Goal: Task Accomplishment & Management: Manage account settings

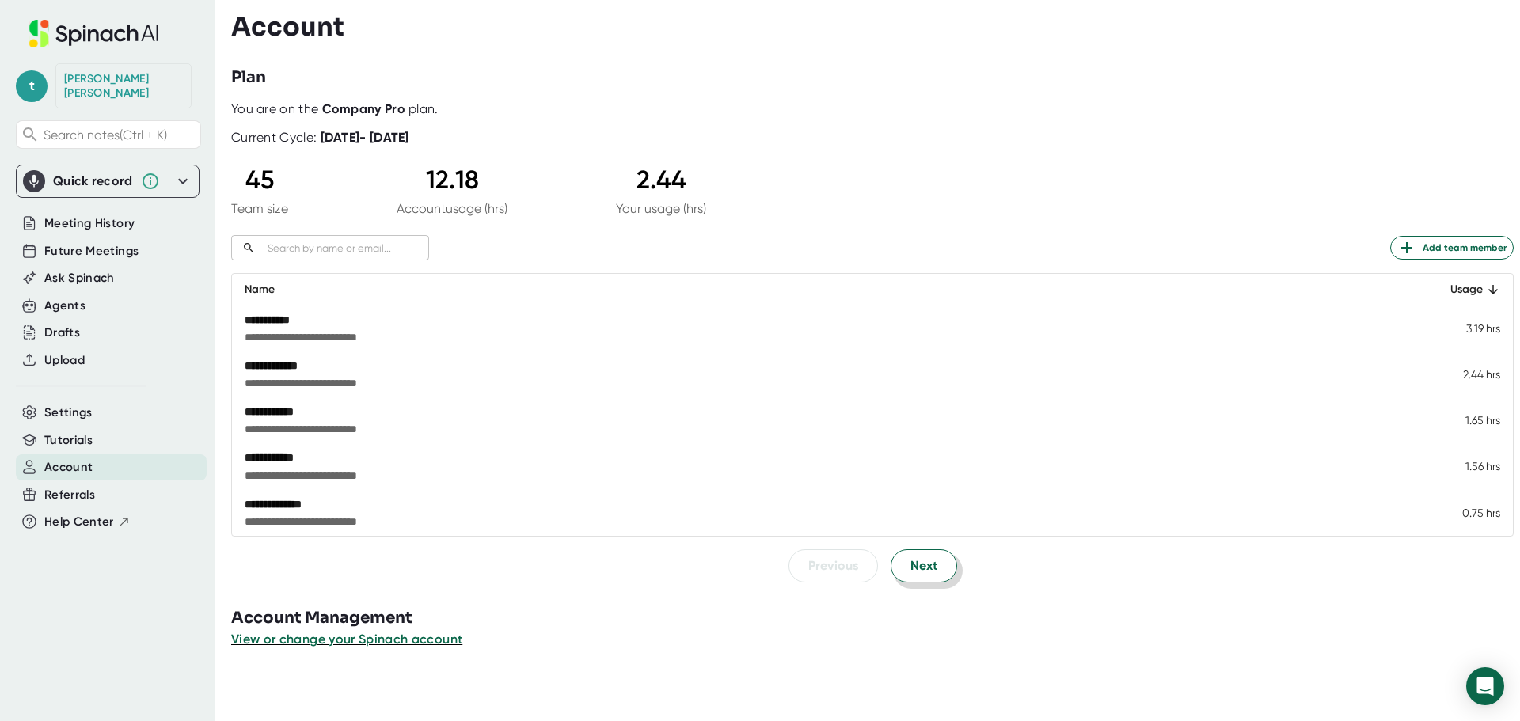
click at [916, 572] on span "Next" at bounding box center [923, 565] width 27 height 19
click at [1482, 328] on td "-" at bounding box center [1464, 329] width 98 height 46
click at [391, 640] on span "View or change your Spinach account" at bounding box center [347, 639] width 233 height 15
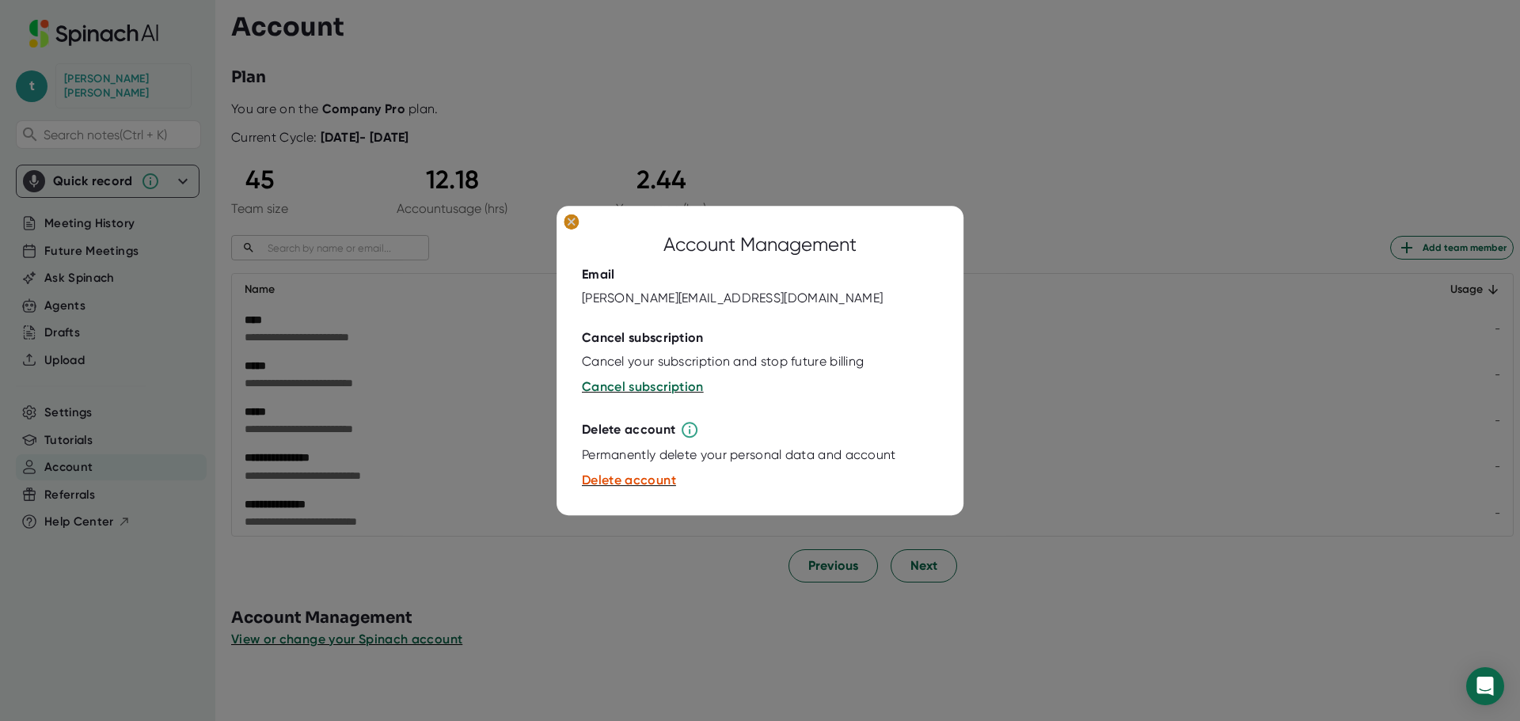
click at [575, 218] on ellipse at bounding box center [571, 222] width 15 height 16
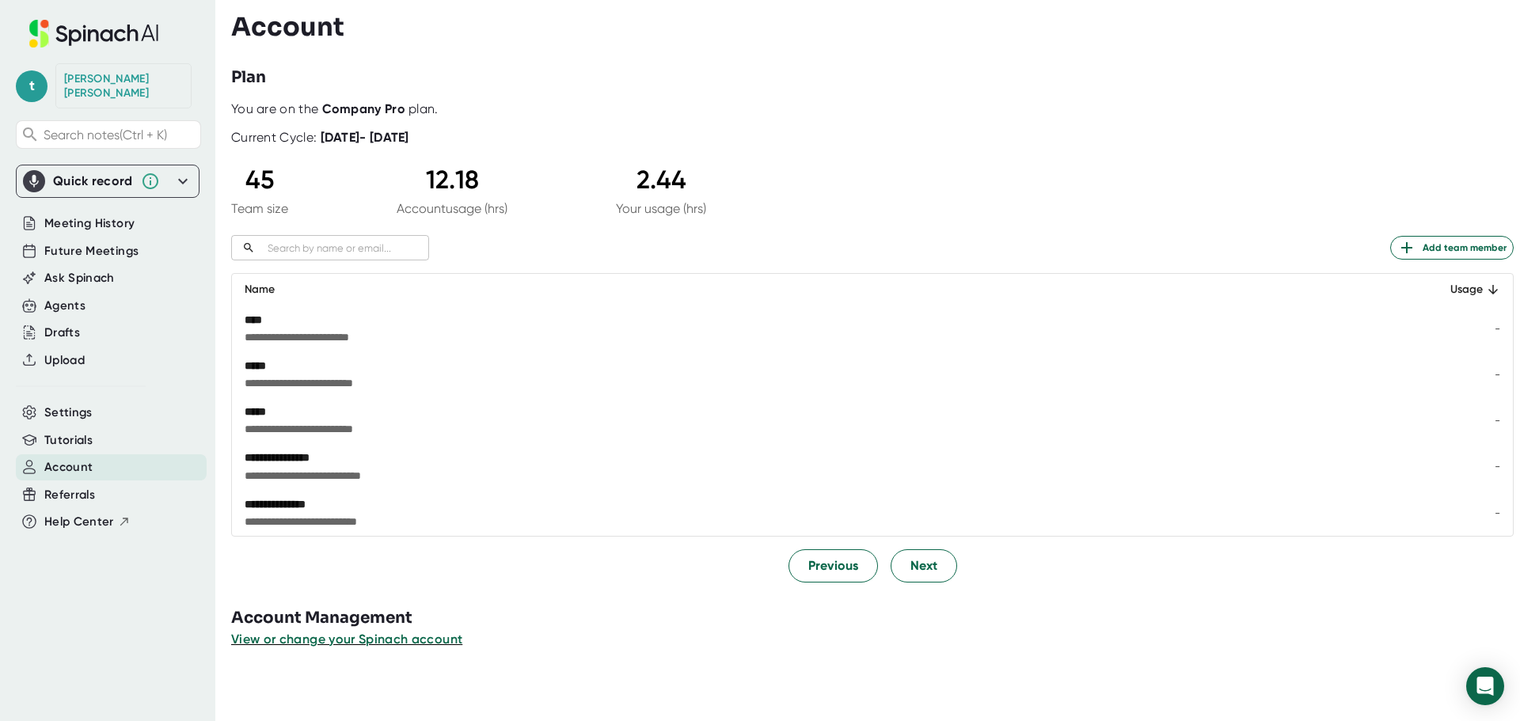
click at [349, 250] on input "text" at bounding box center [345, 248] width 168 height 18
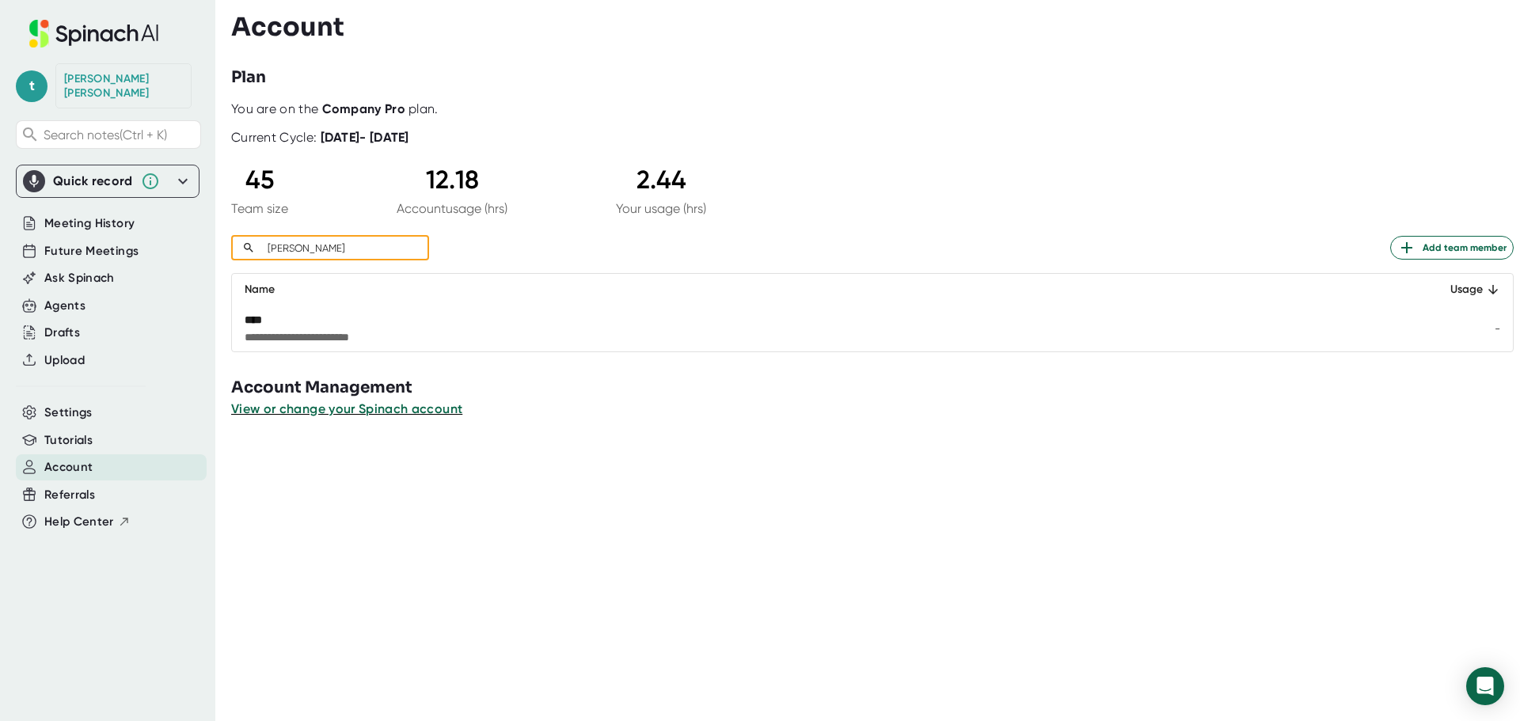
type input "[PERSON_NAME]"
click at [300, 330] on span "**********" at bounding box center [676, 337] width 862 height 16
click at [256, 317] on div "****" at bounding box center [676, 320] width 862 height 16
drag, startPoint x: 287, startPoint y: 321, endPoint x: 416, endPoint y: 330, distance: 130.2
click at [416, 329] on td "**********" at bounding box center [822, 329] width 1181 height 46
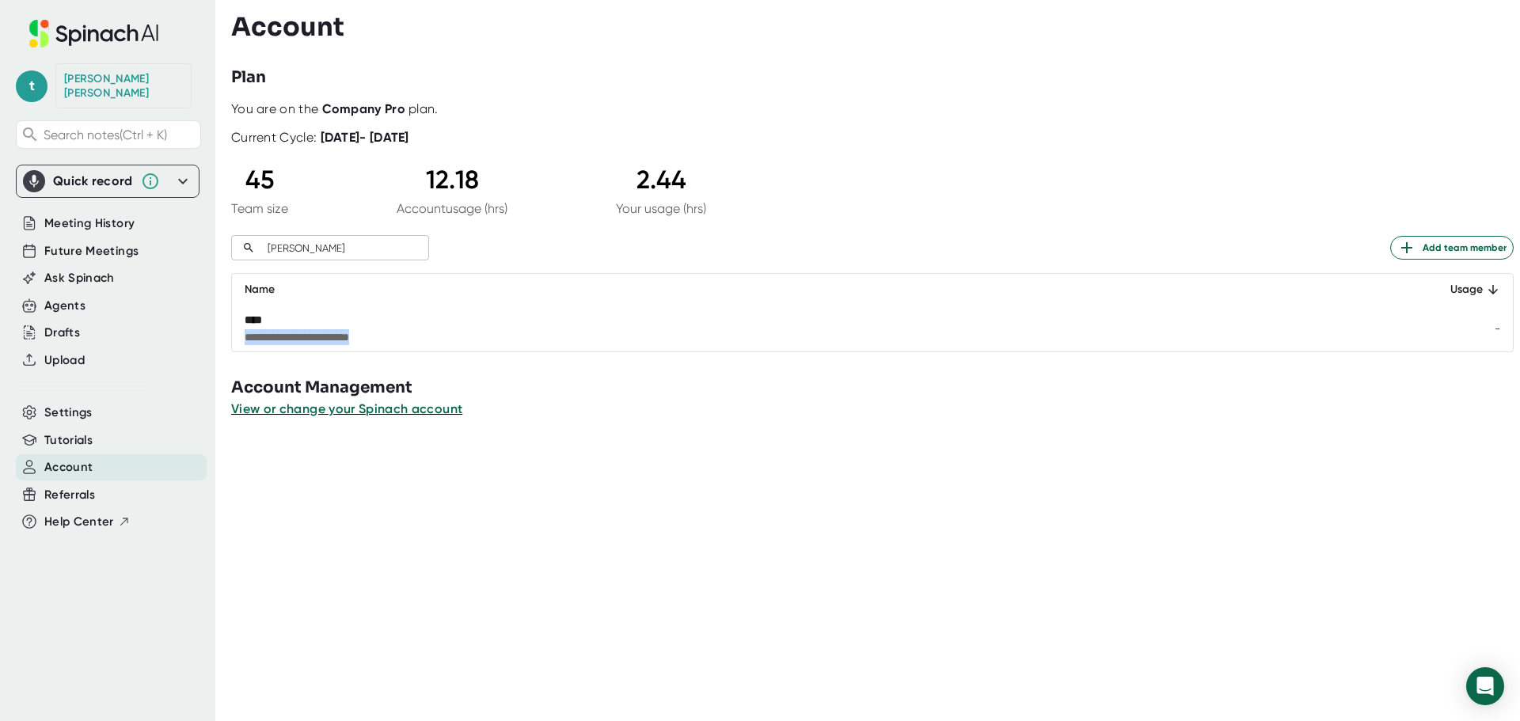
click at [416, 336] on span "**********" at bounding box center [676, 337] width 862 height 16
drag, startPoint x: 401, startPoint y: 336, endPoint x: 247, endPoint y: 328, distance: 154.6
click at [251, 330] on span "**********" at bounding box center [676, 337] width 862 height 16
click at [313, 330] on span "**********" at bounding box center [676, 337] width 862 height 16
click at [111, 400] on div "Settings" at bounding box center [111, 413] width 191 height 26
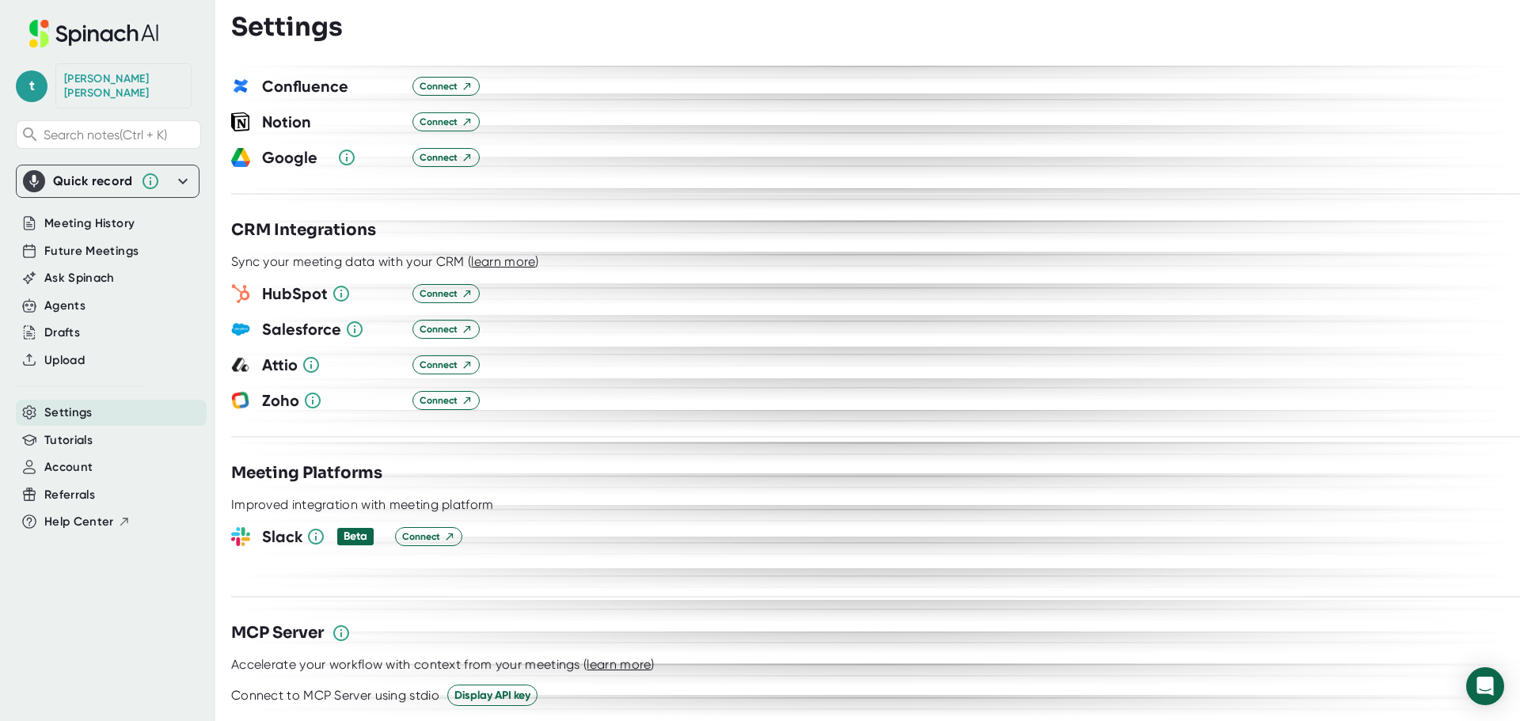
scroll to position [1583, 0]
click at [458, 288] on span "Connect" at bounding box center [446, 295] width 53 height 14
click at [24, 75] on span "t" at bounding box center [32, 86] width 32 height 32
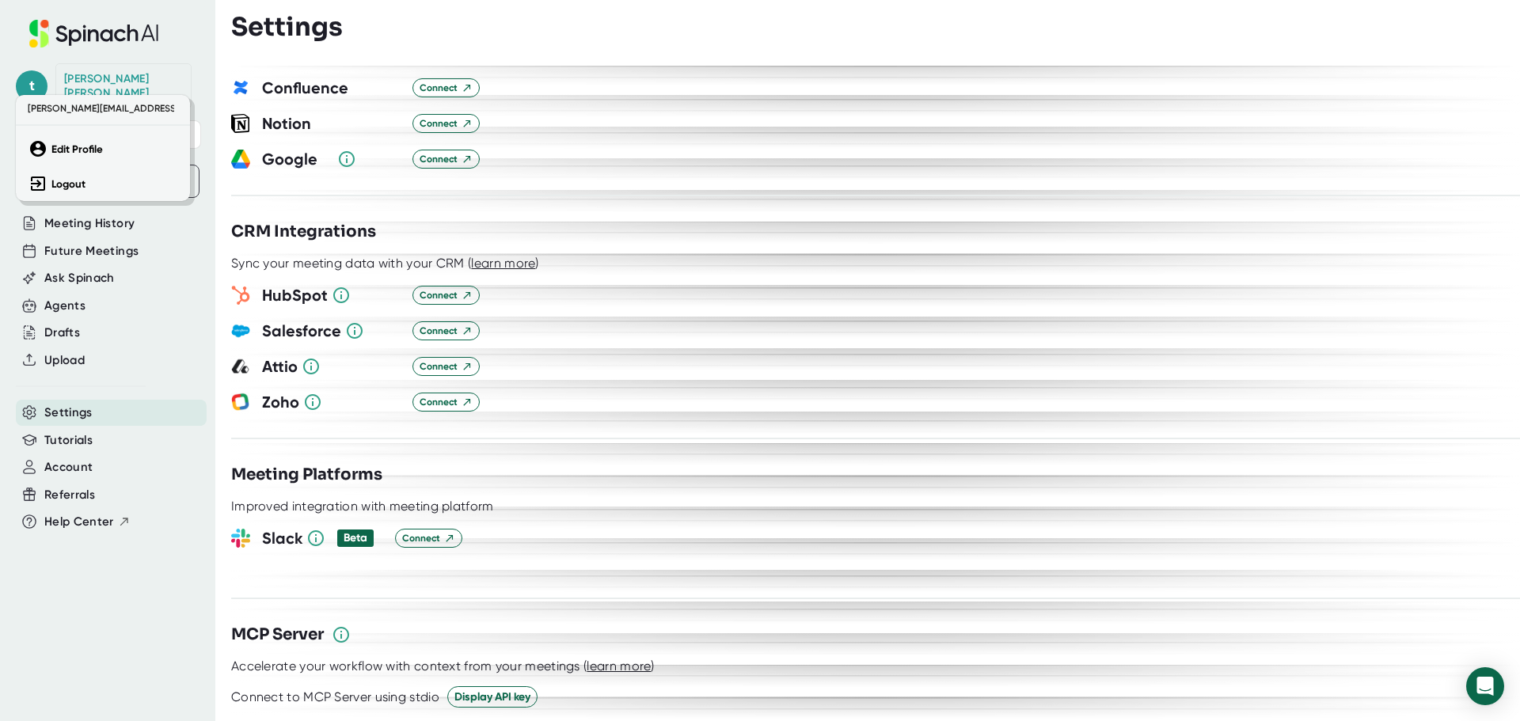
click at [658, 139] on div at bounding box center [760, 360] width 1520 height 721
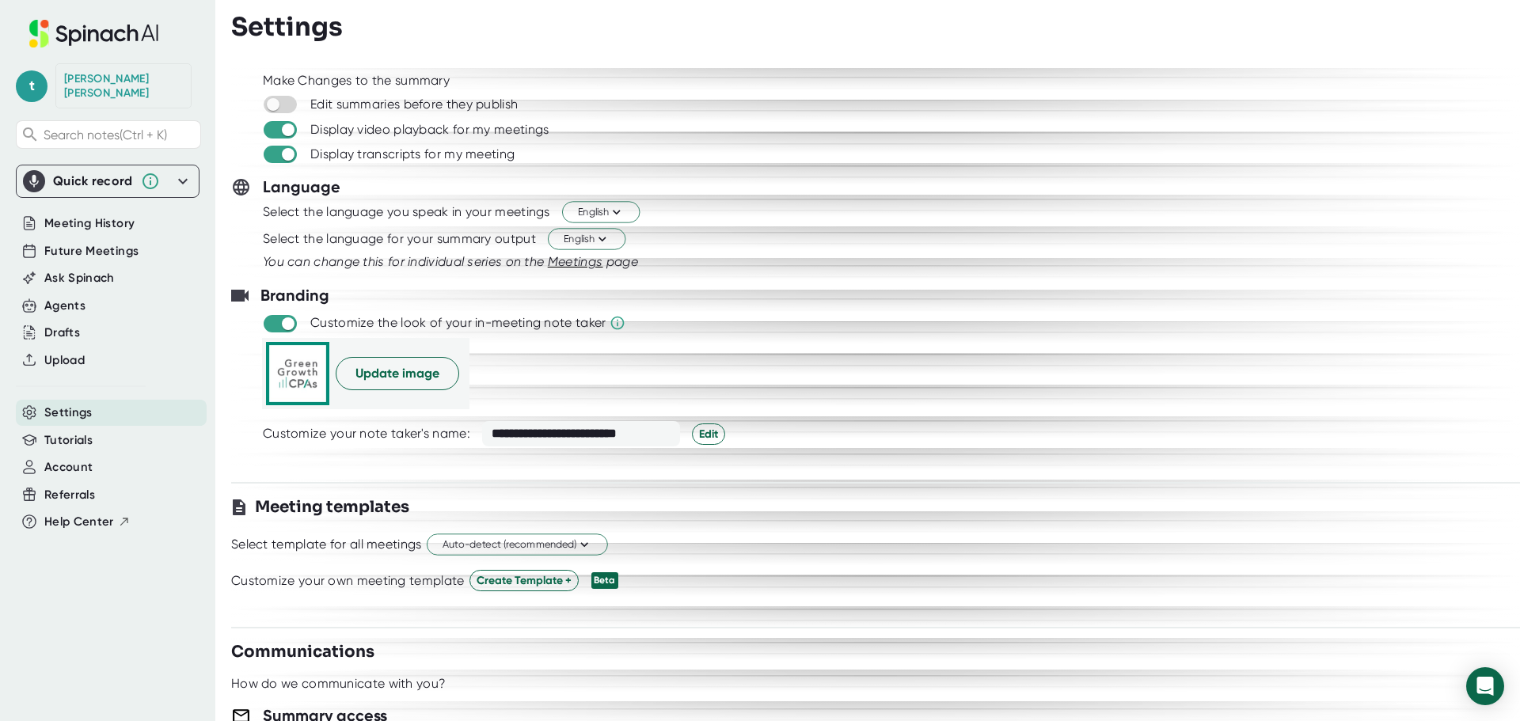
scroll to position [0, 0]
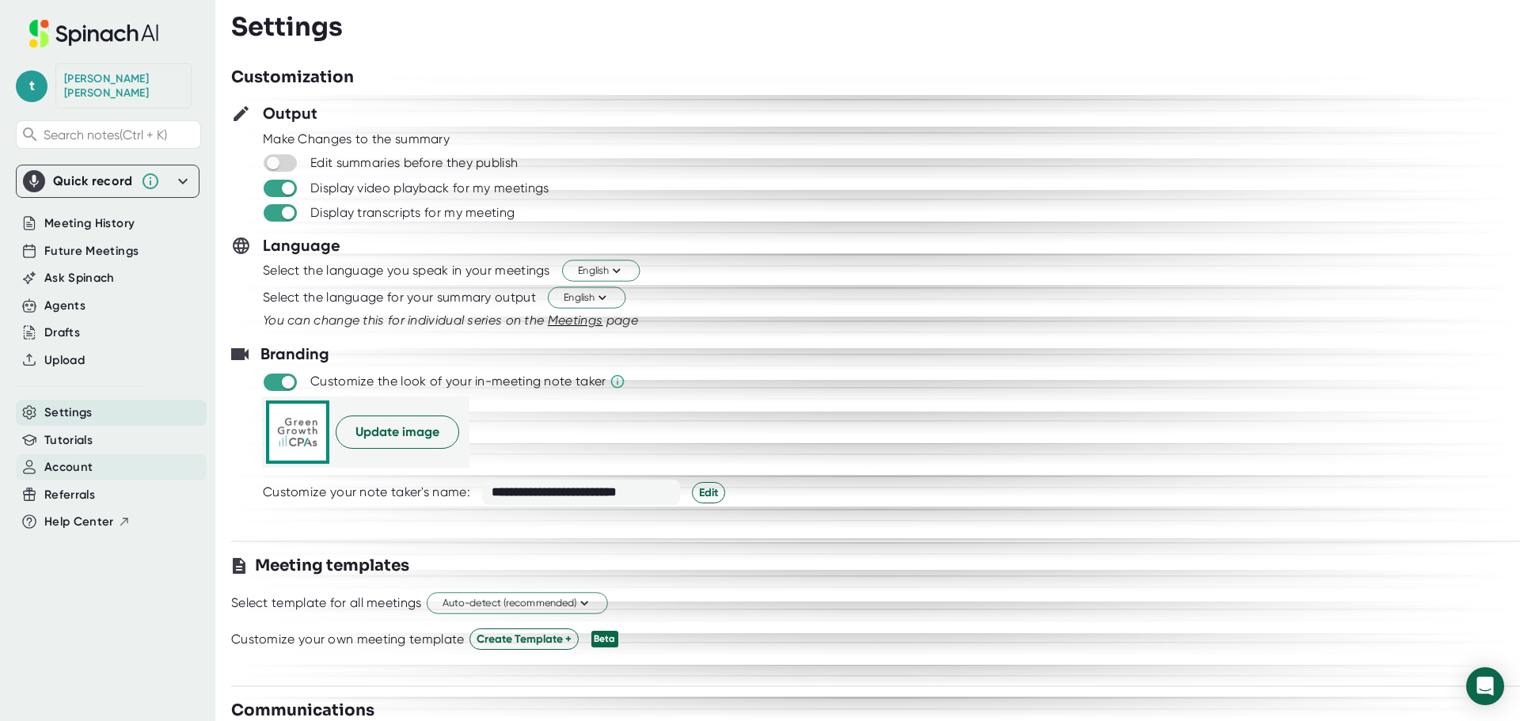
click at [85, 458] on span "Account" at bounding box center [68, 467] width 48 height 18
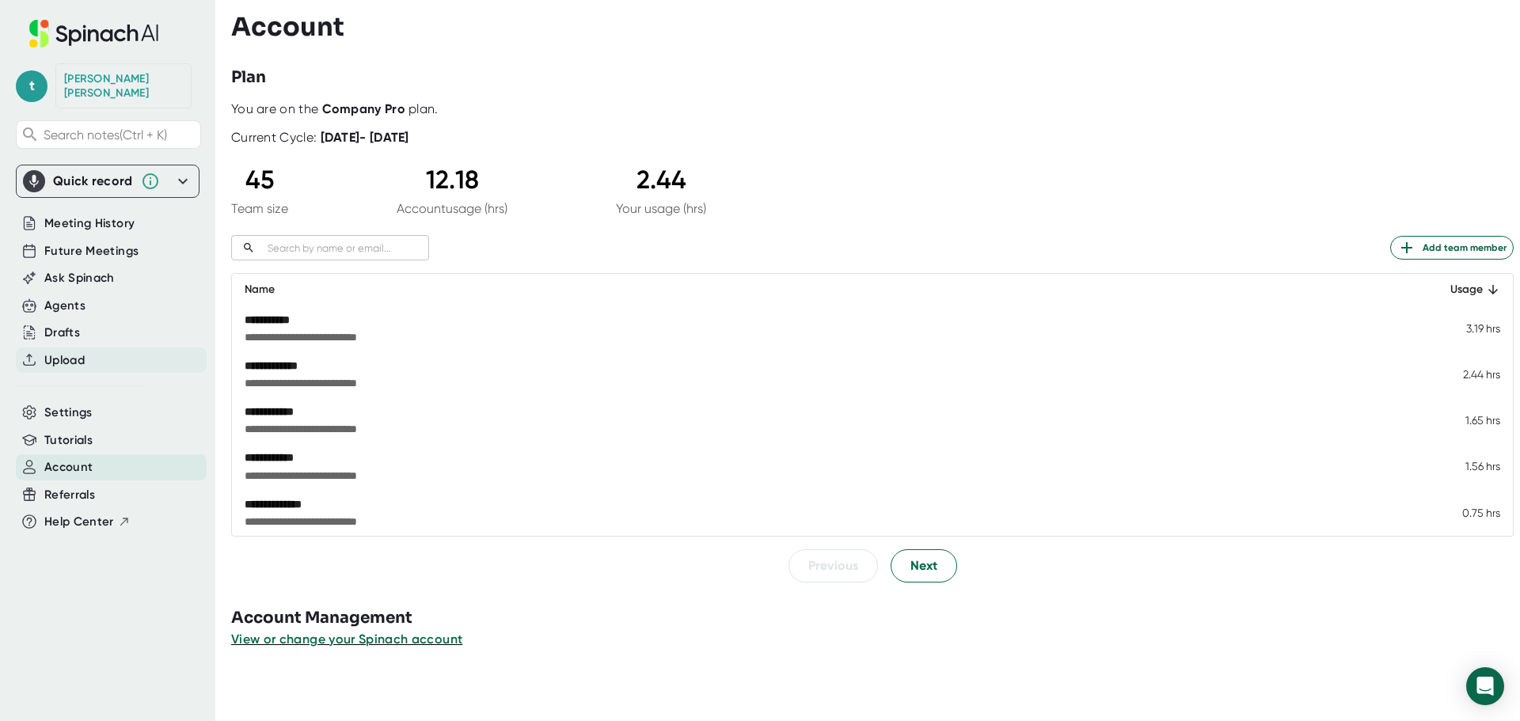
click at [75, 351] on span "Upload" at bounding box center [64, 360] width 40 height 18
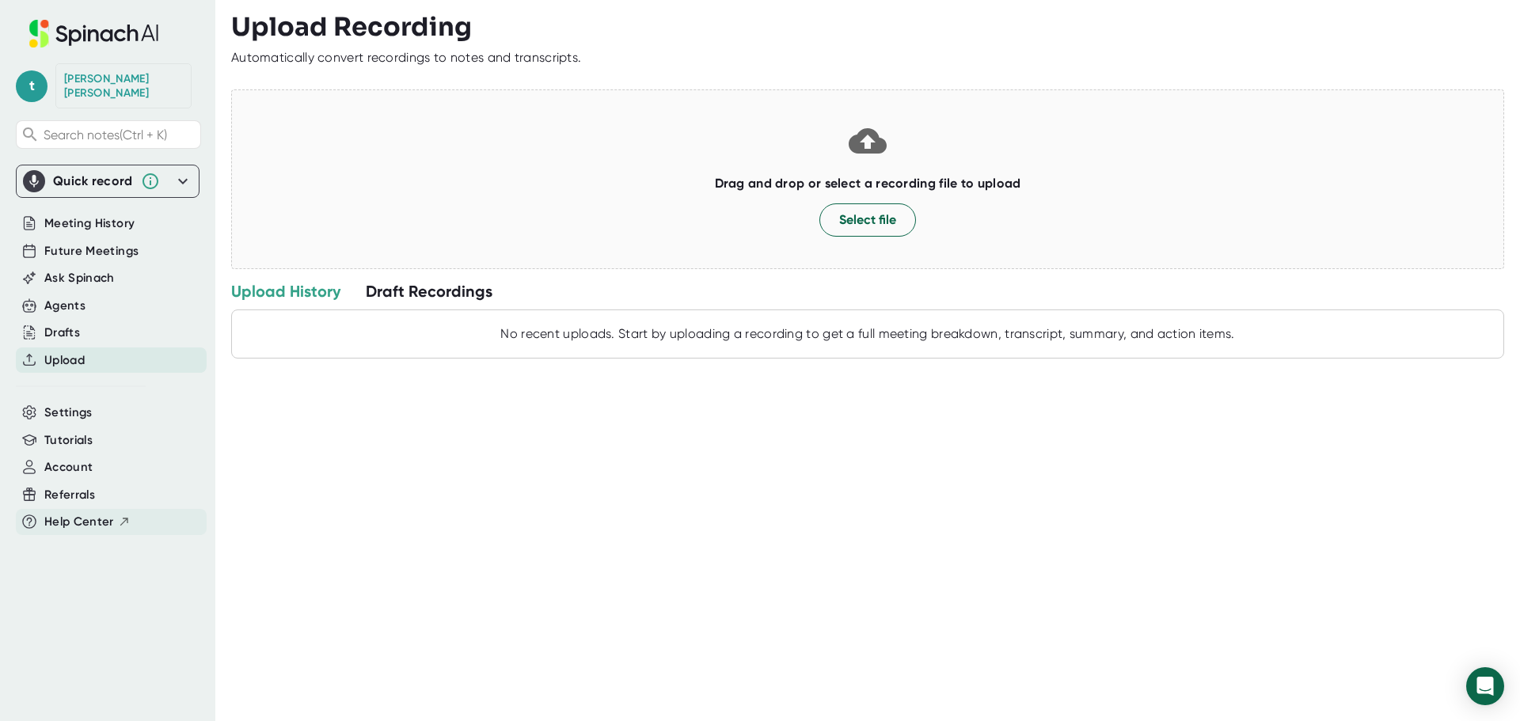
click at [100, 513] on span "Help Center" at bounding box center [79, 522] width 70 height 18
click at [78, 127] on span "Search notes (Ctrl + K)" at bounding box center [105, 134] width 123 height 15
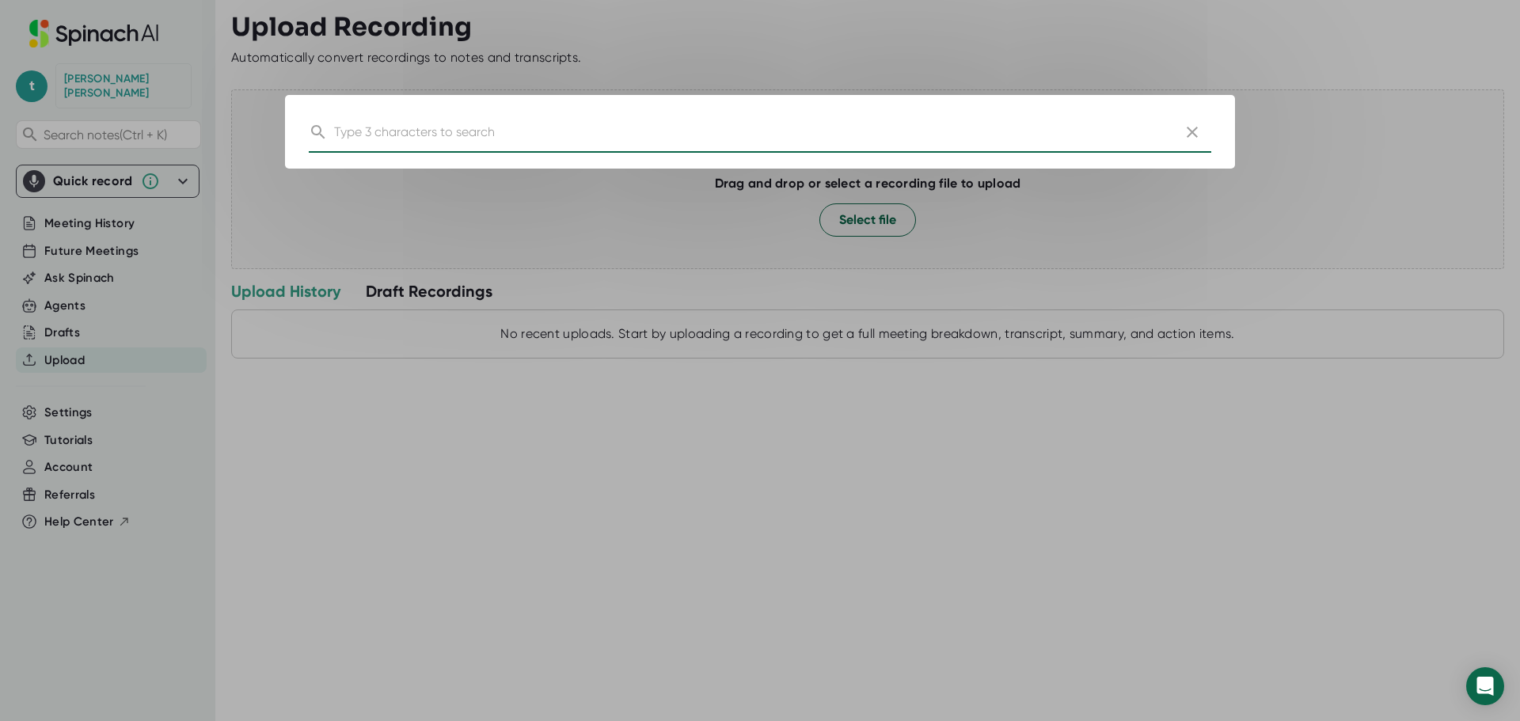
click at [1187, 131] on icon "button" at bounding box center [1192, 132] width 19 height 19
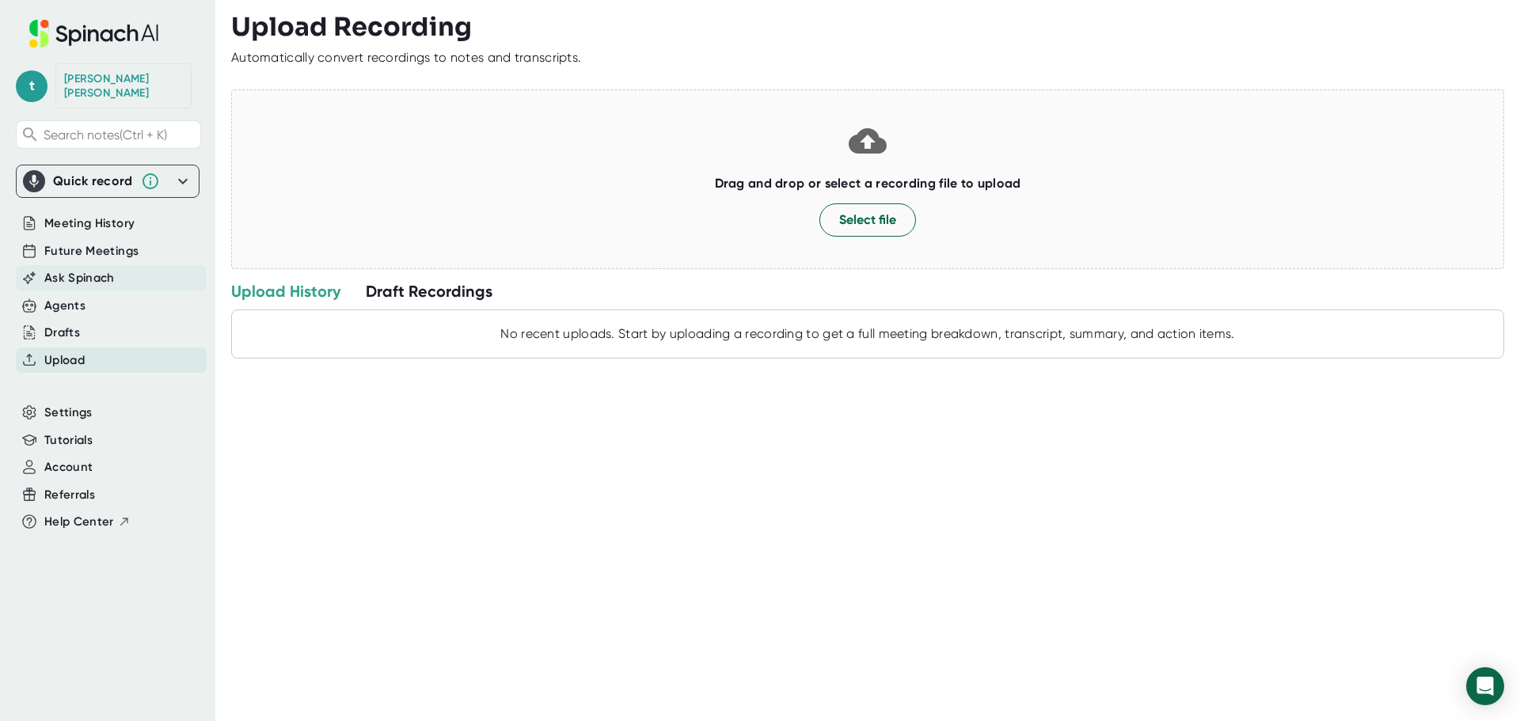
click at [118, 267] on div "Ask Spinach" at bounding box center [111, 278] width 191 height 26
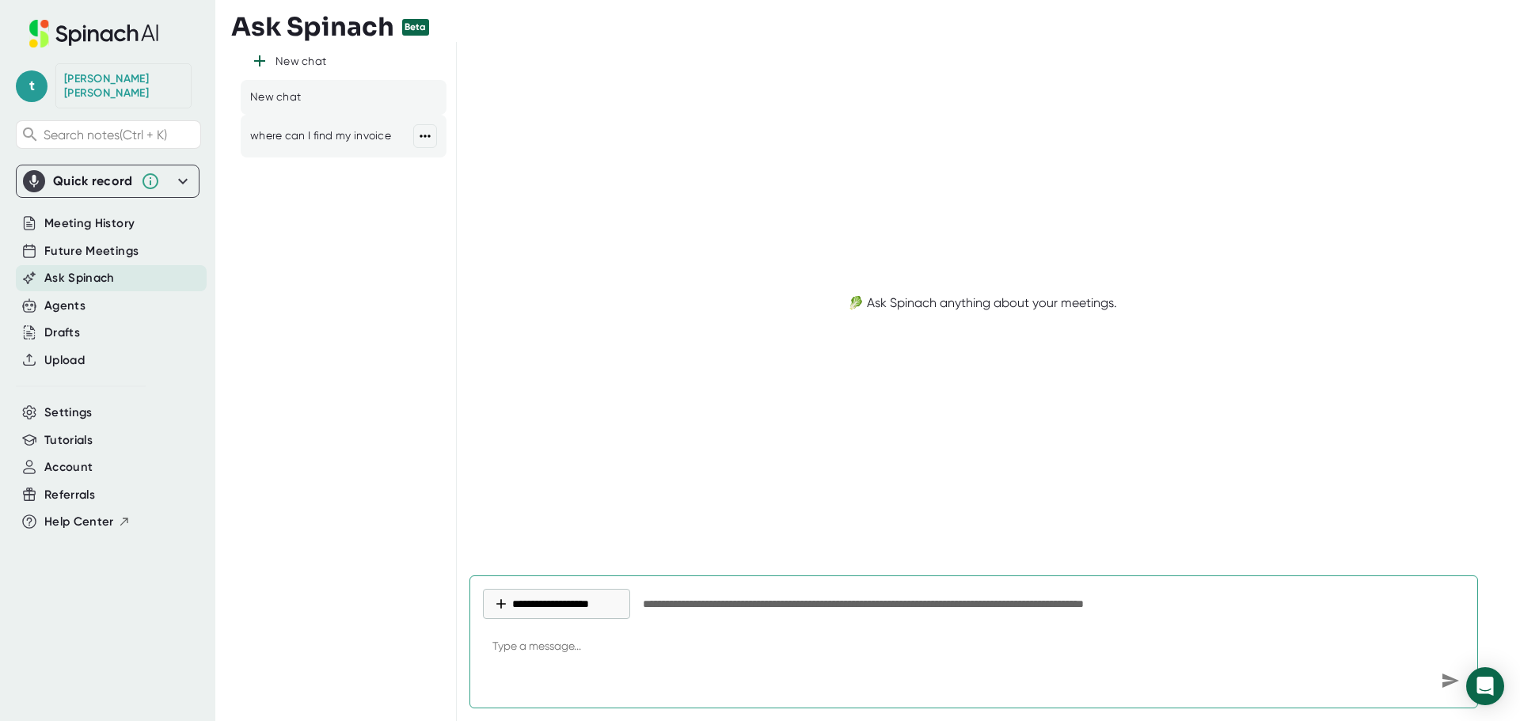
click at [329, 134] on div "where can I find my invoice" at bounding box center [320, 136] width 141 height 16
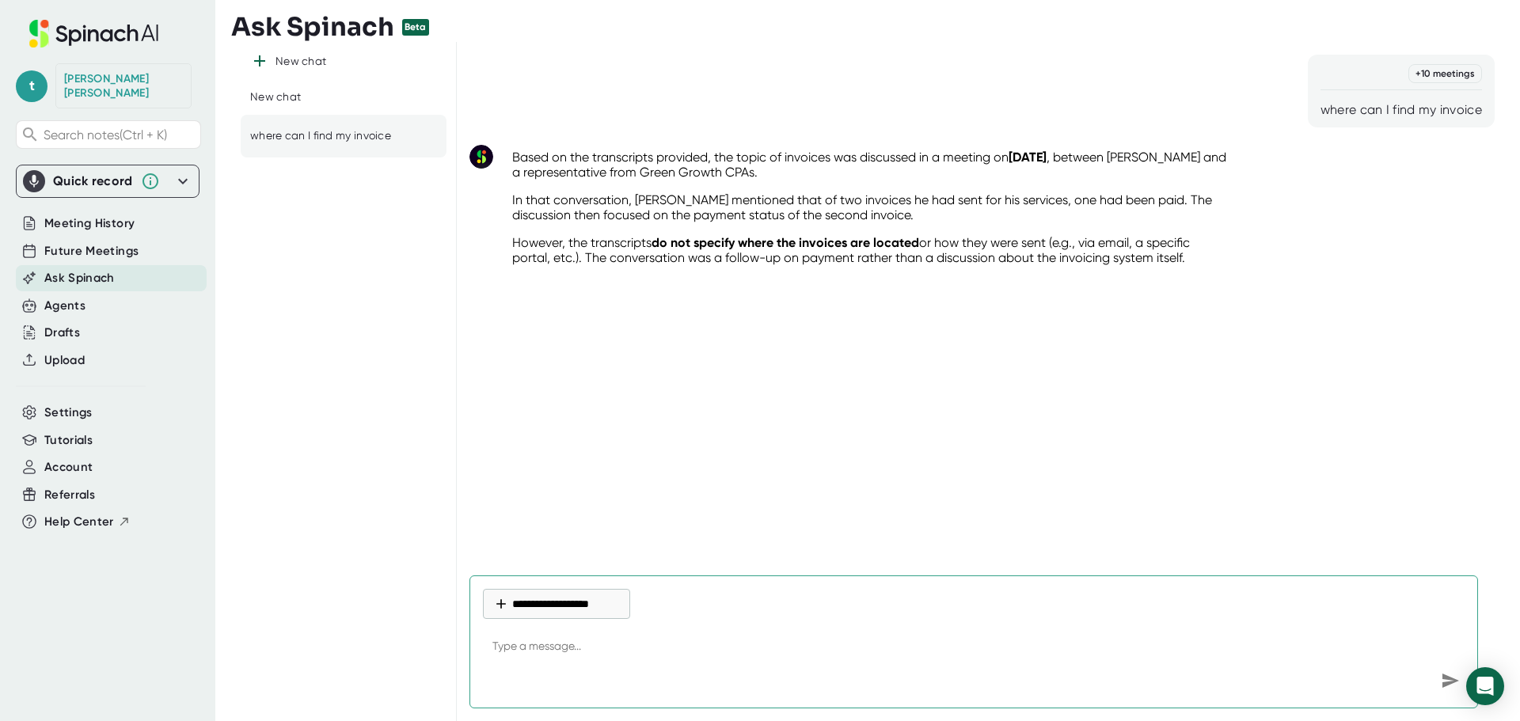
type textarea "x"
drag, startPoint x: 1031, startPoint y: 169, endPoint x: 1169, endPoint y: 150, distance: 139.8
click at [1169, 150] on p "Based on the transcripts provided, the topic of invoices was discussed in a mee…" at bounding box center [871, 165] width 718 height 30
click at [1112, 211] on p "In that conversation, [PERSON_NAME] mentioned that of two invoices he had sent …" at bounding box center [871, 207] width 718 height 30
click at [77, 404] on span "Settings" at bounding box center [68, 413] width 48 height 18
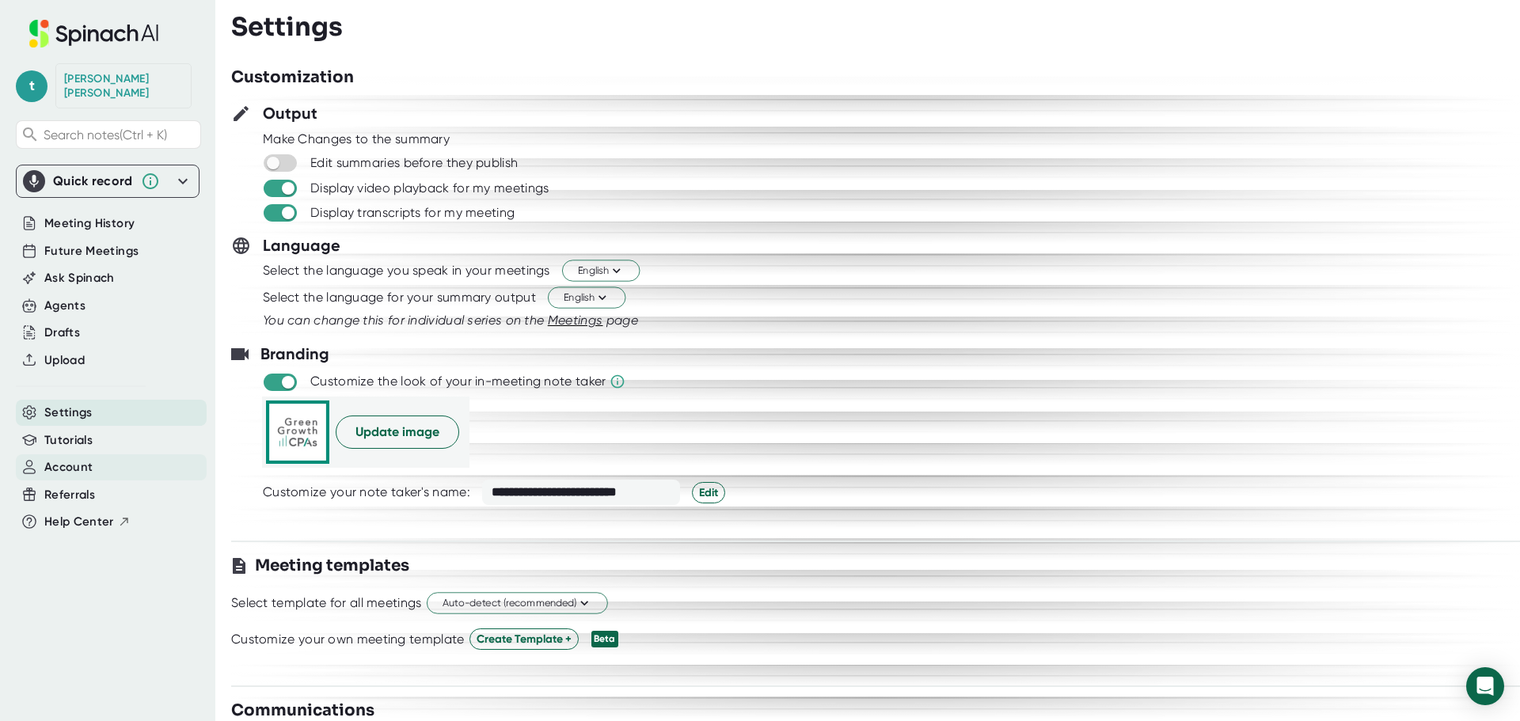
click at [82, 458] on span "Account" at bounding box center [68, 467] width 48 height 18
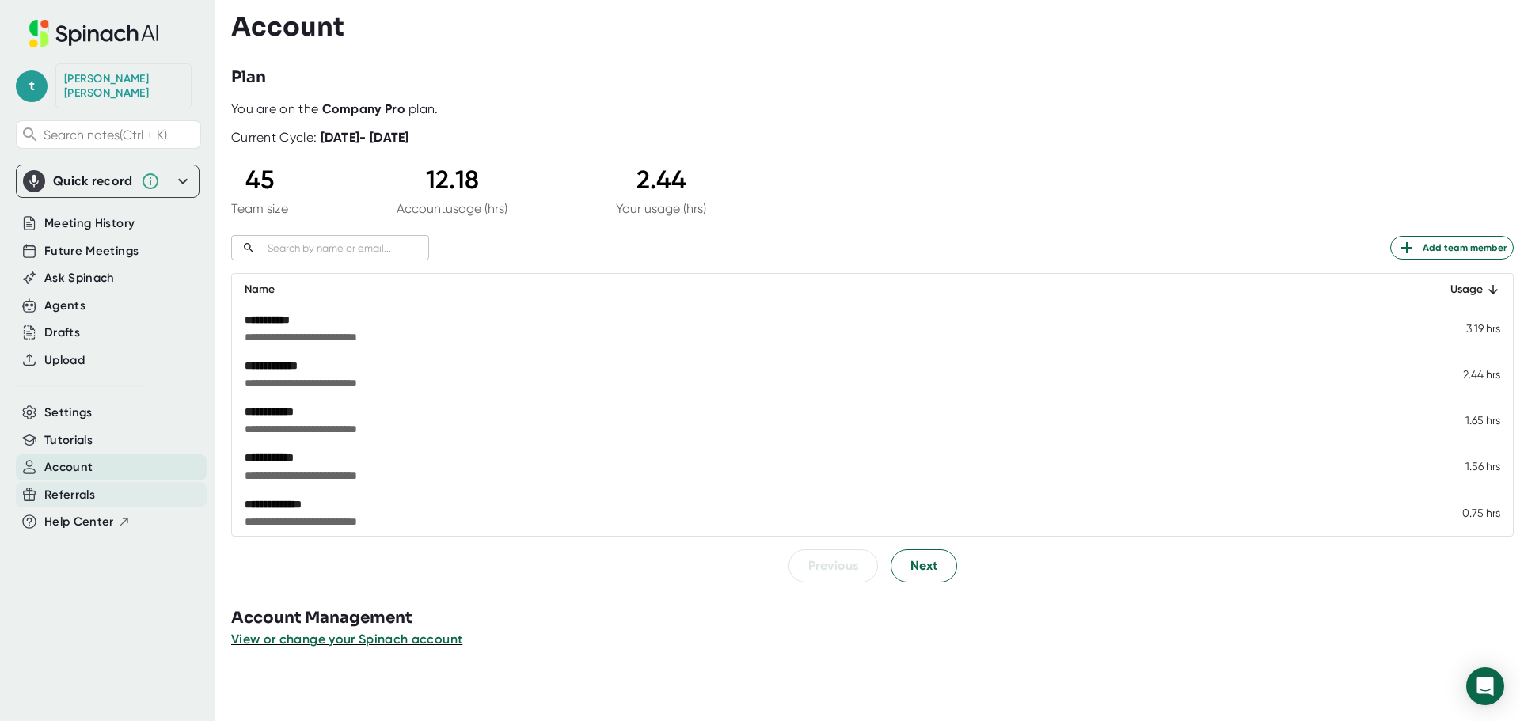
click at [71, 486] on span "Referrals" at bounding box center [69, 495] width 51 height 18
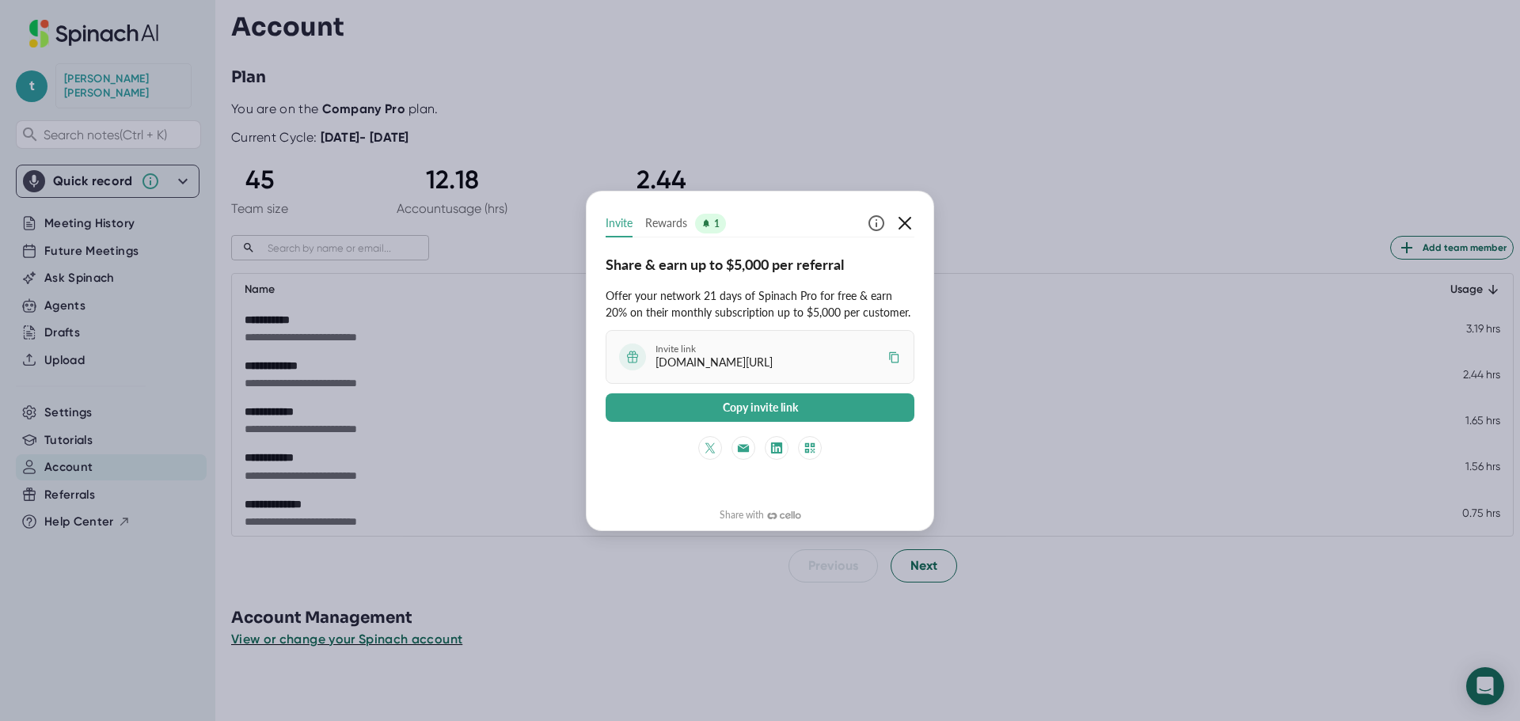
click at [900, 217] on icon "button" at bounding box center [904, 223] width 19 height 19
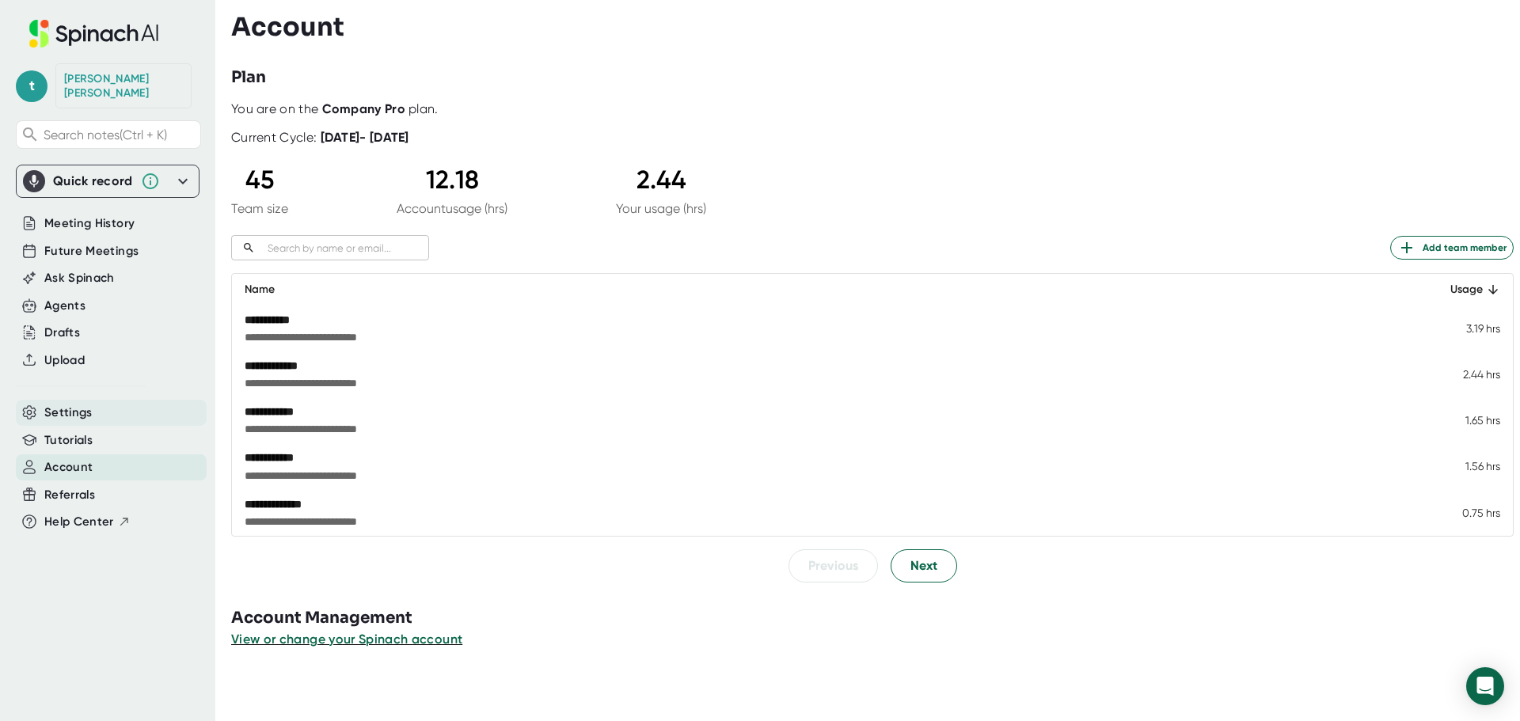
click at [89, 404] on span "Settings" at bounding box center [68, 413] width 48 height 18
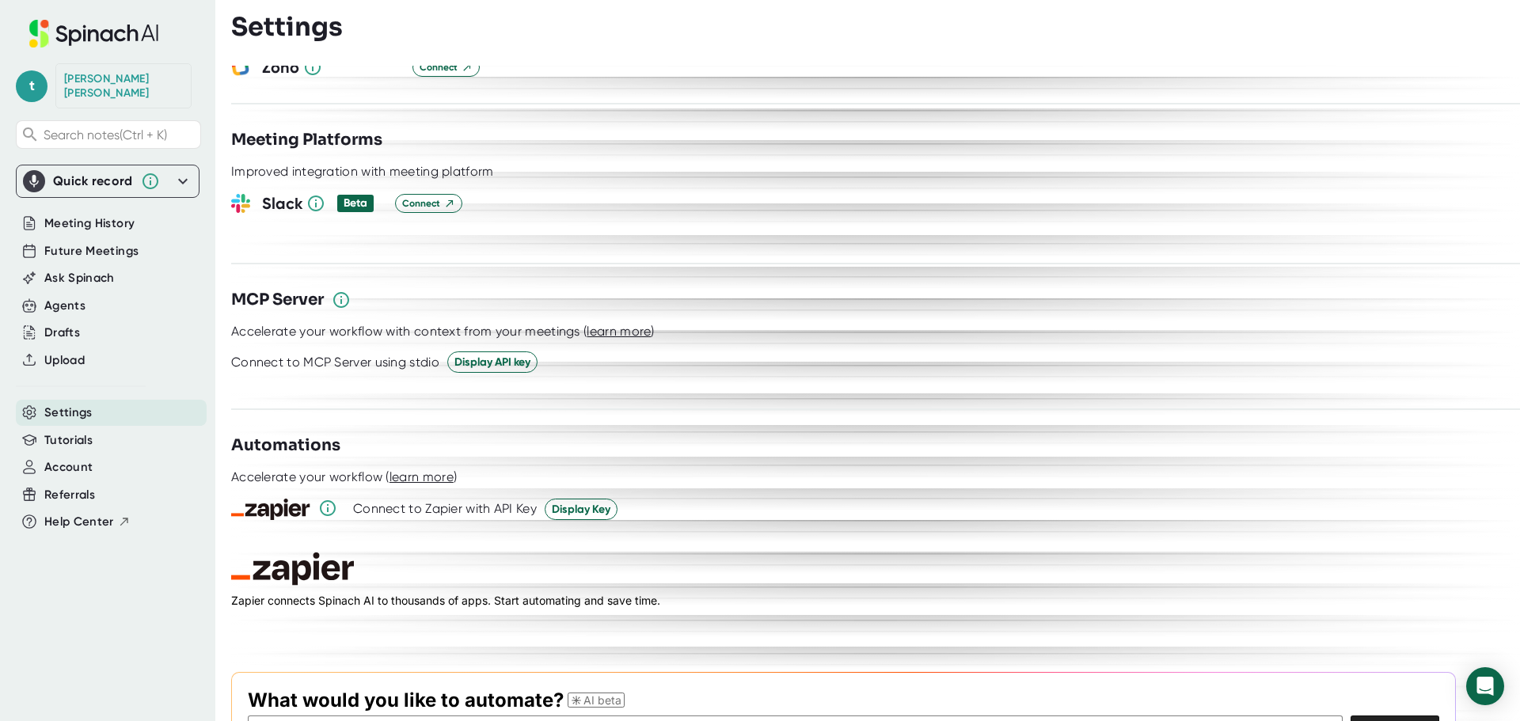
scroll to position [2073, 0]
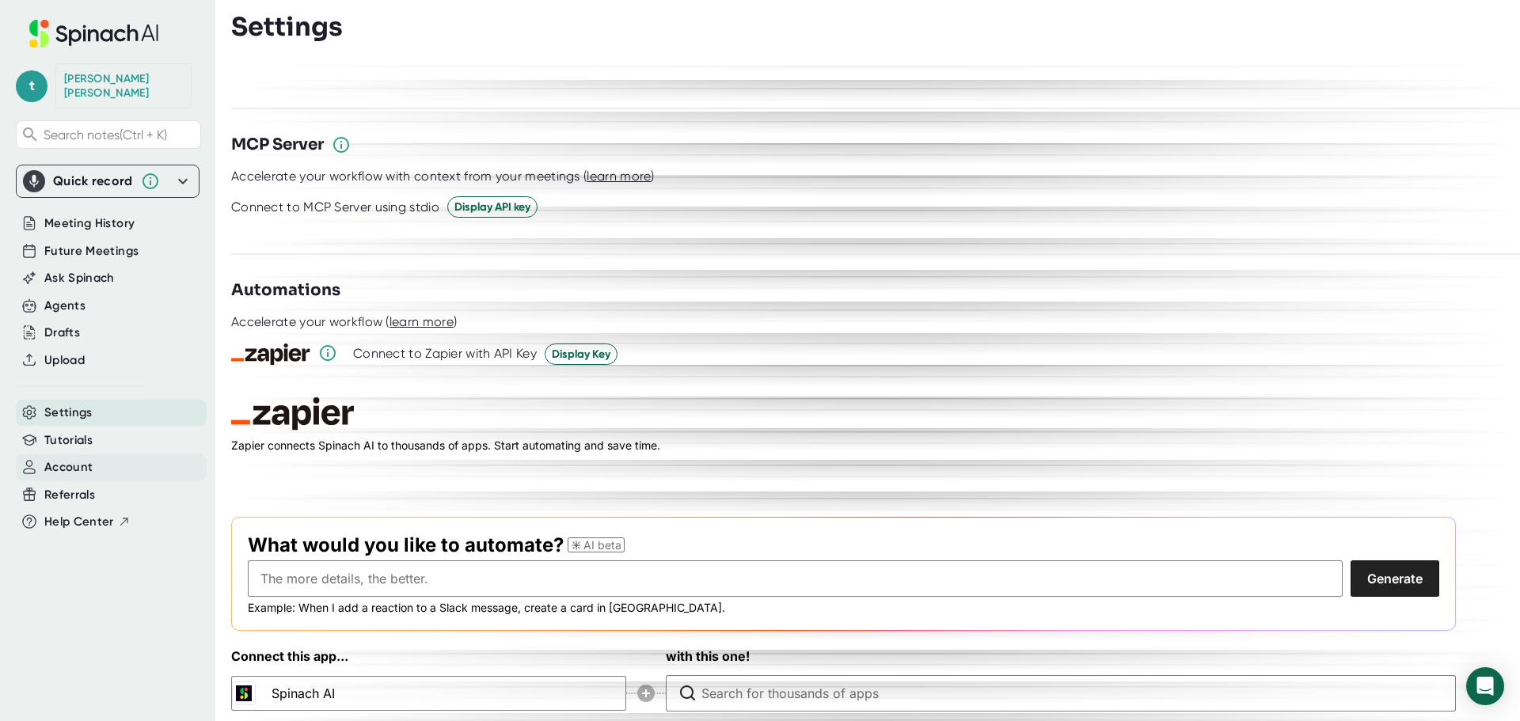
click at [82, 458] on span "Account" at bounding box center [68, 467] width 48 height 18
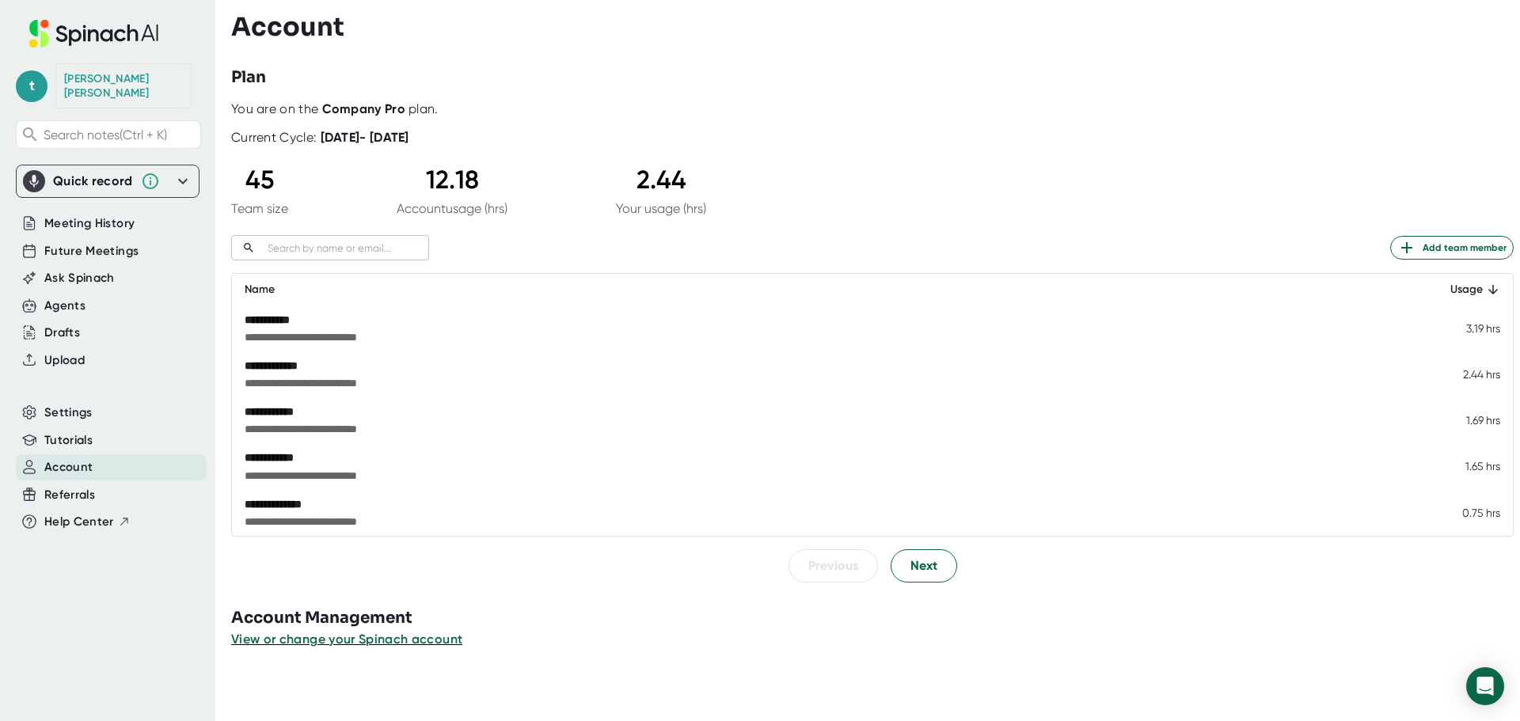
click at [370, 112] on b "Company Pro" at bounding box center [363, 108] width 83 height 15
click at [415, 642] on span "View or change your Spinach account" at bounding box center [347, 639] width 233 height 15
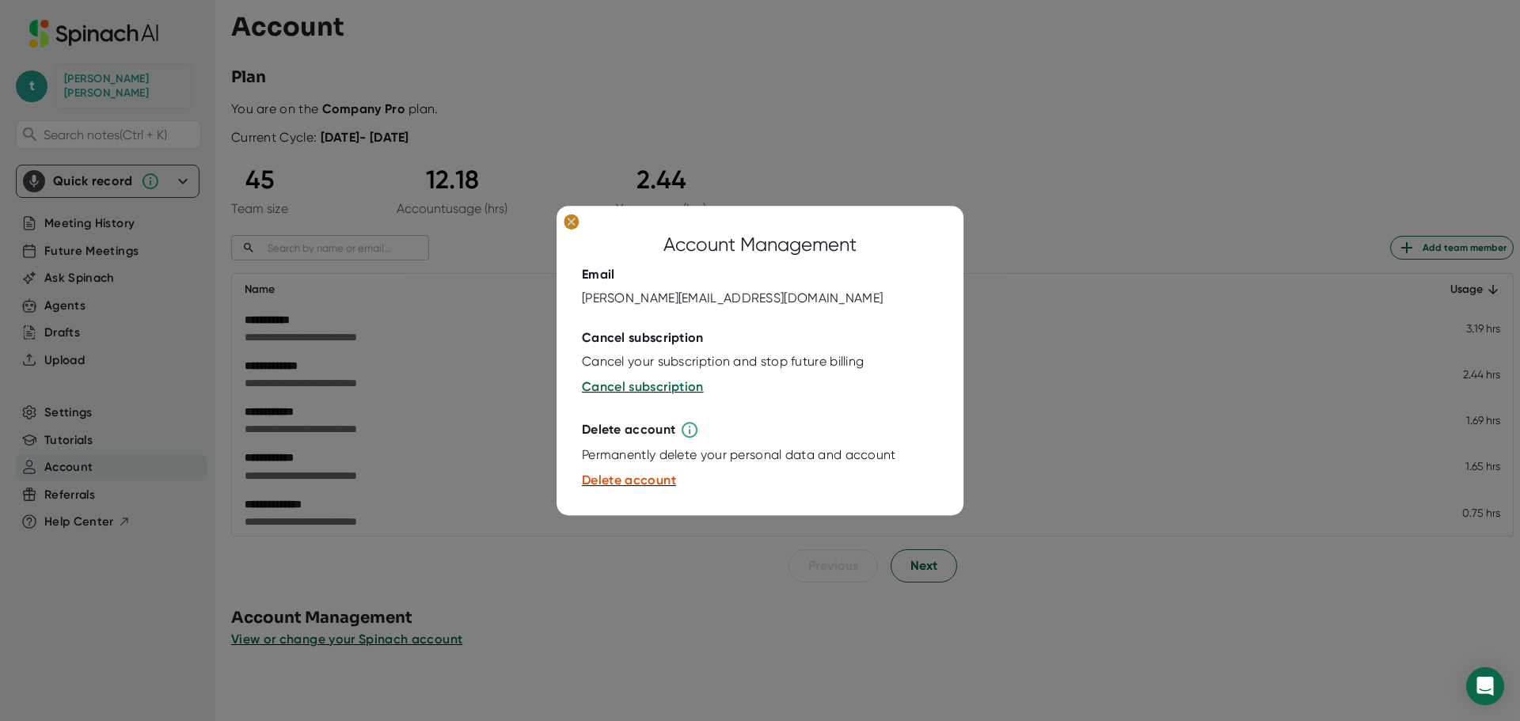
click at [563, 215] on button at bounding box center [571, 223] width 25 height 21
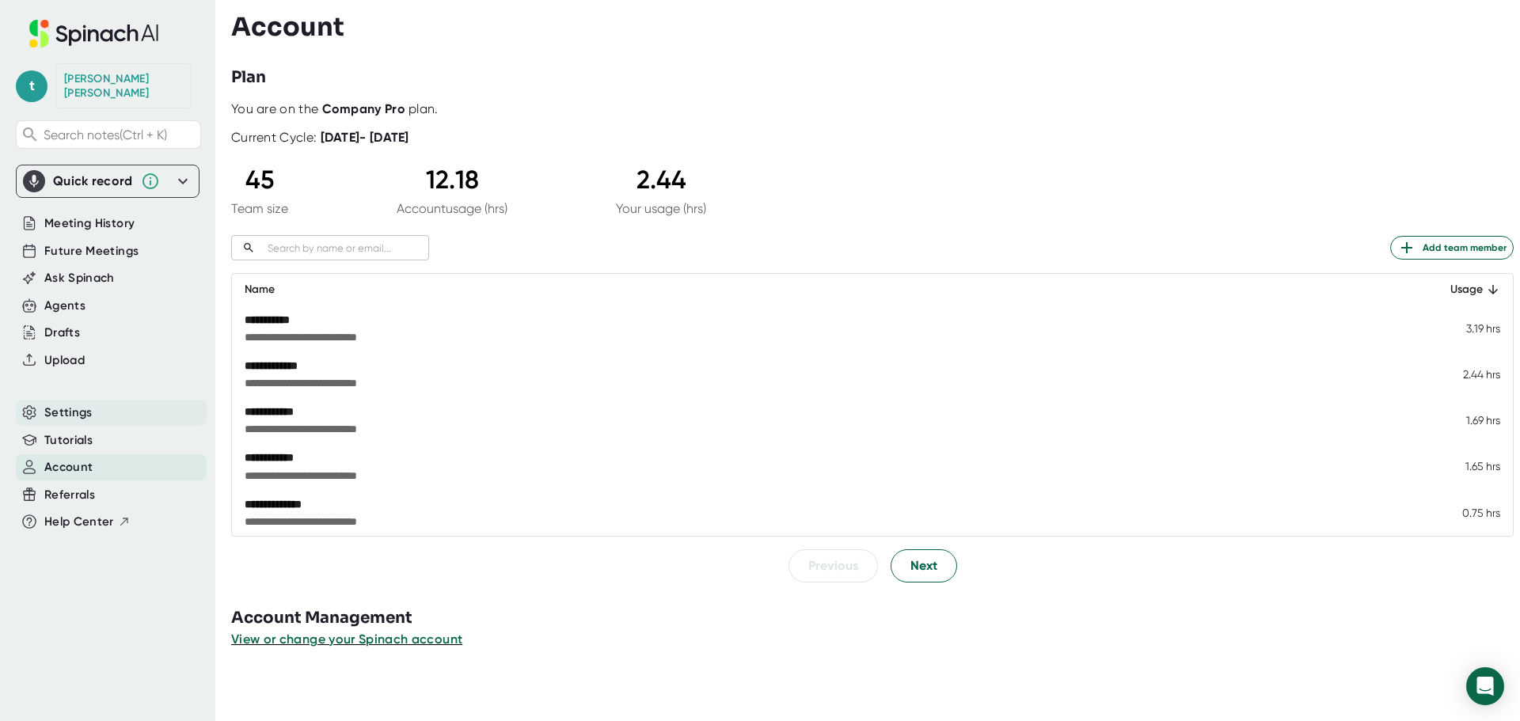
click at [79, 404] on span "Settings" at bounding box center [68, 413] width 48 height 18
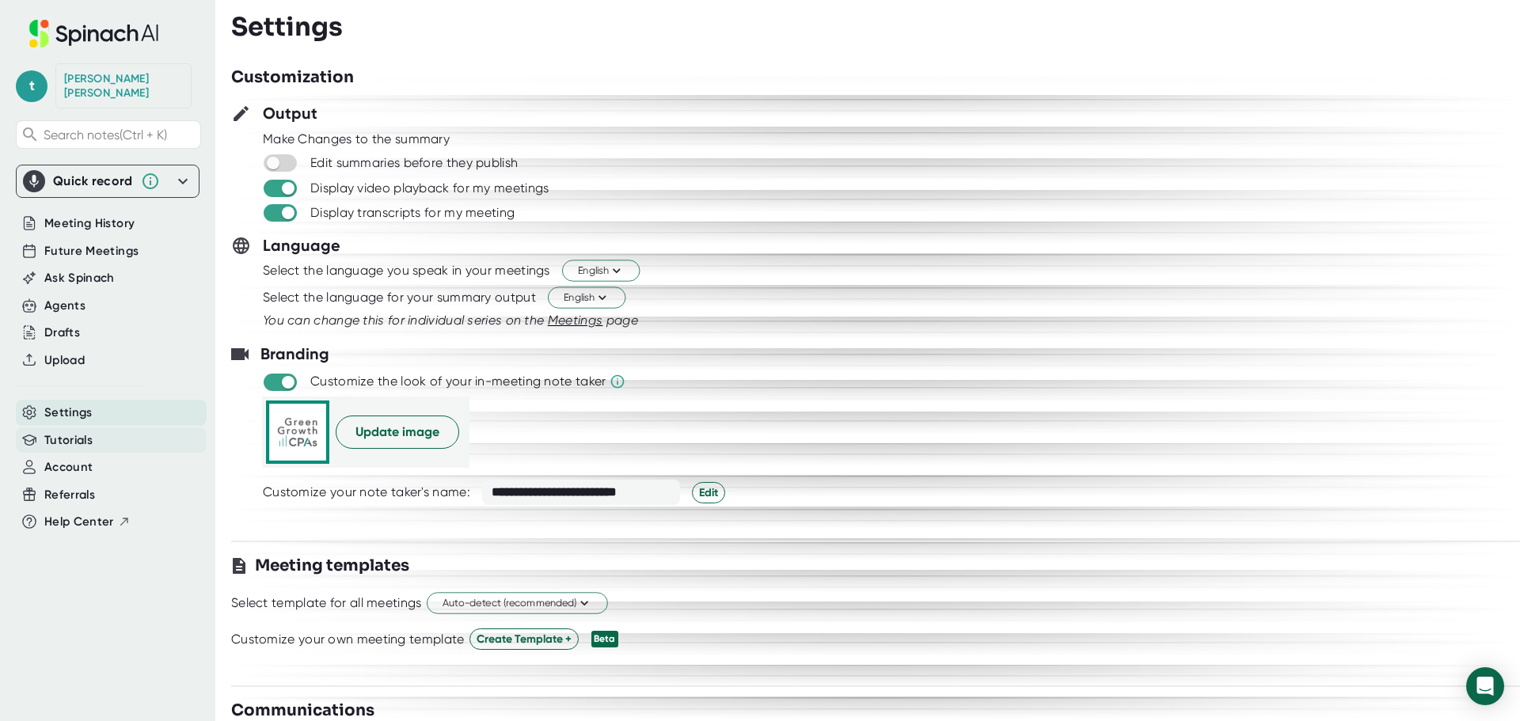
click at [79, 431] on span "Tutorials" at bounding box center [68, 440] width 48 height 18
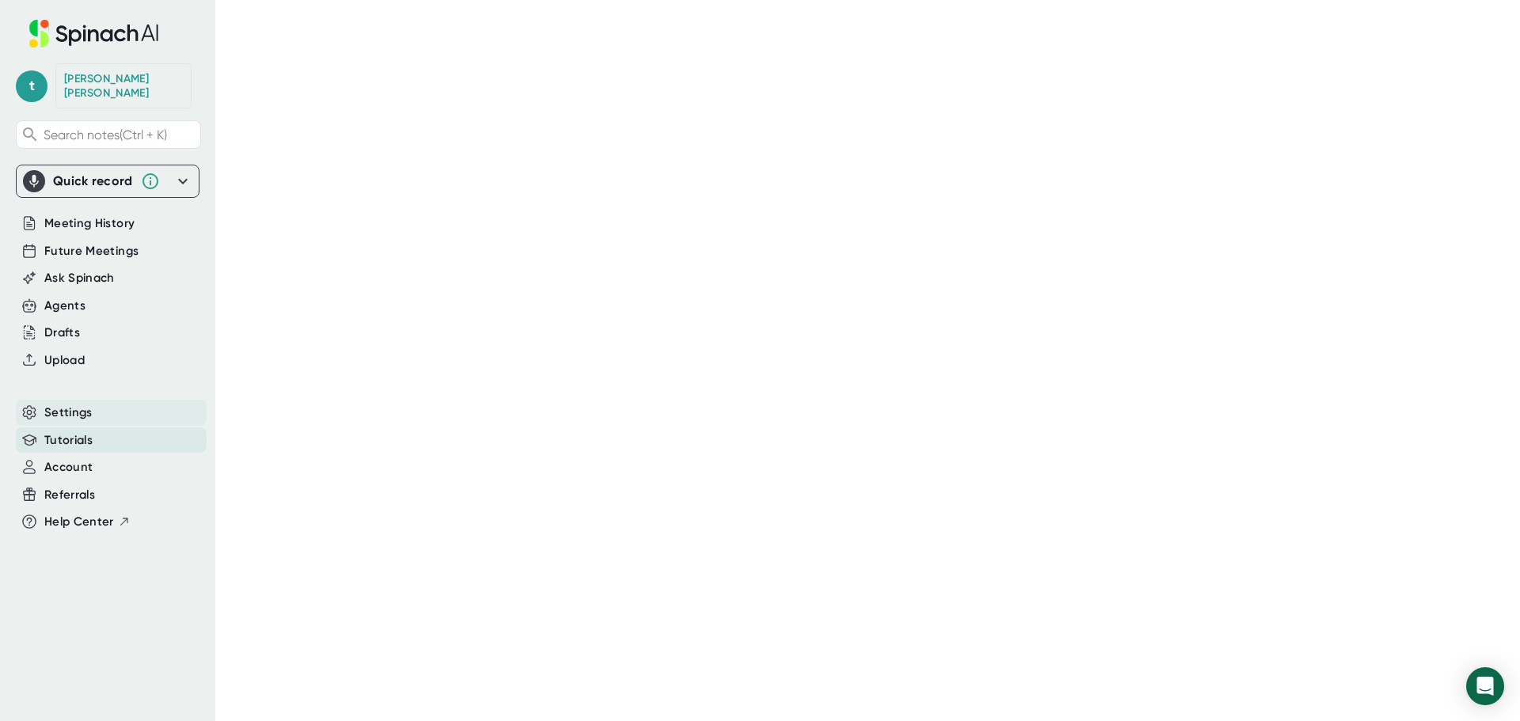
click at [86, 404] on span "Settings" at bounding box center [68, 413] width 48 height 18
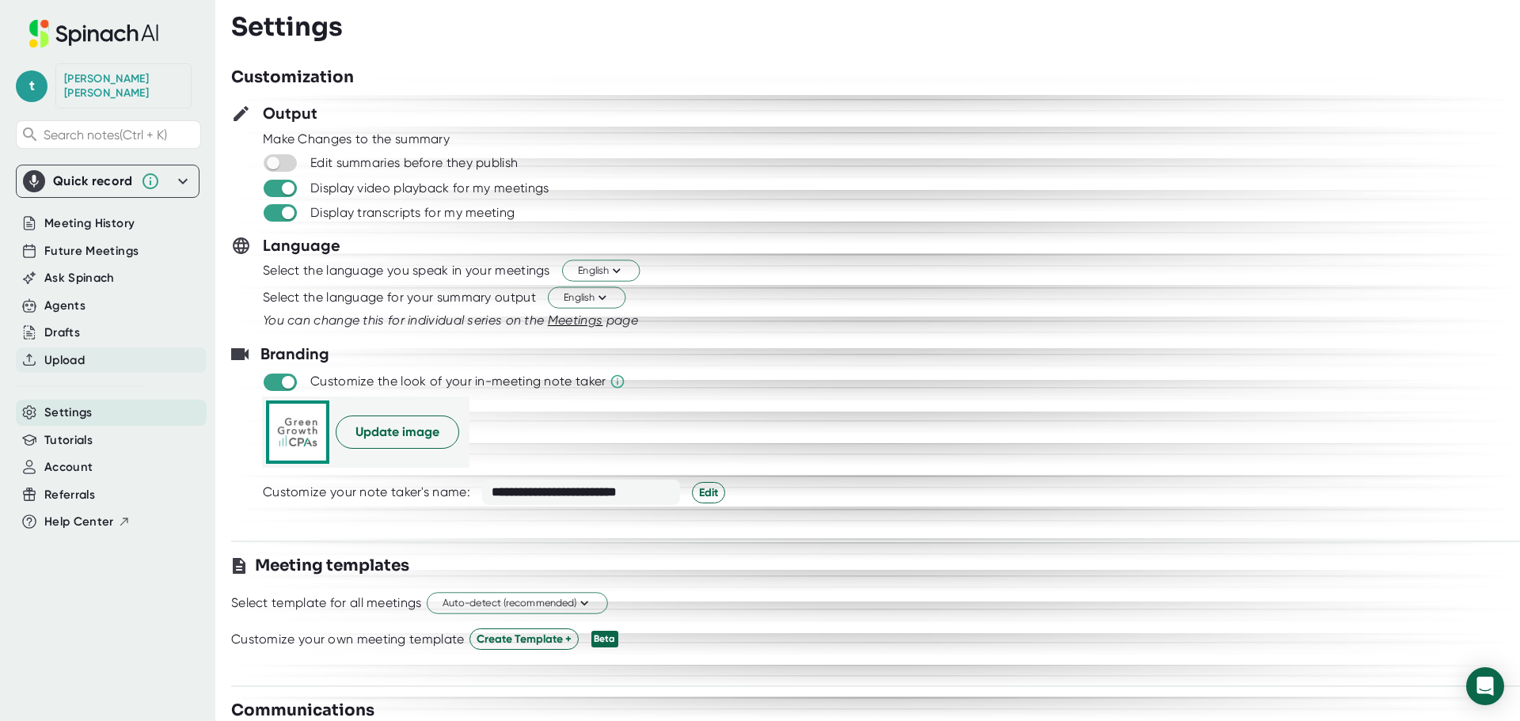
click at [82, 351] on span "Upload" at bounding box center [64, 360] width 40 height 18
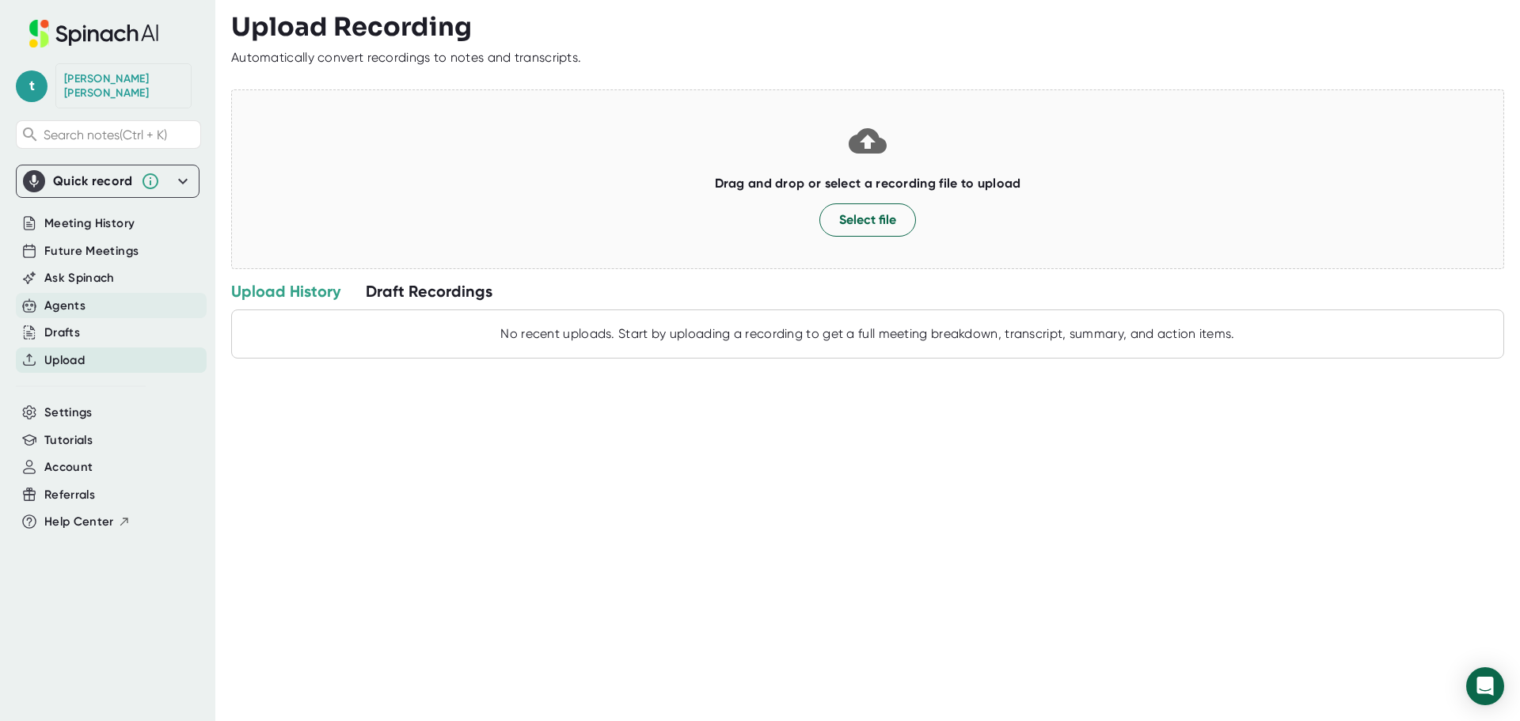
click at [96, 293] on div "Agents" at bounding box center [111, 306] width 191 height 26
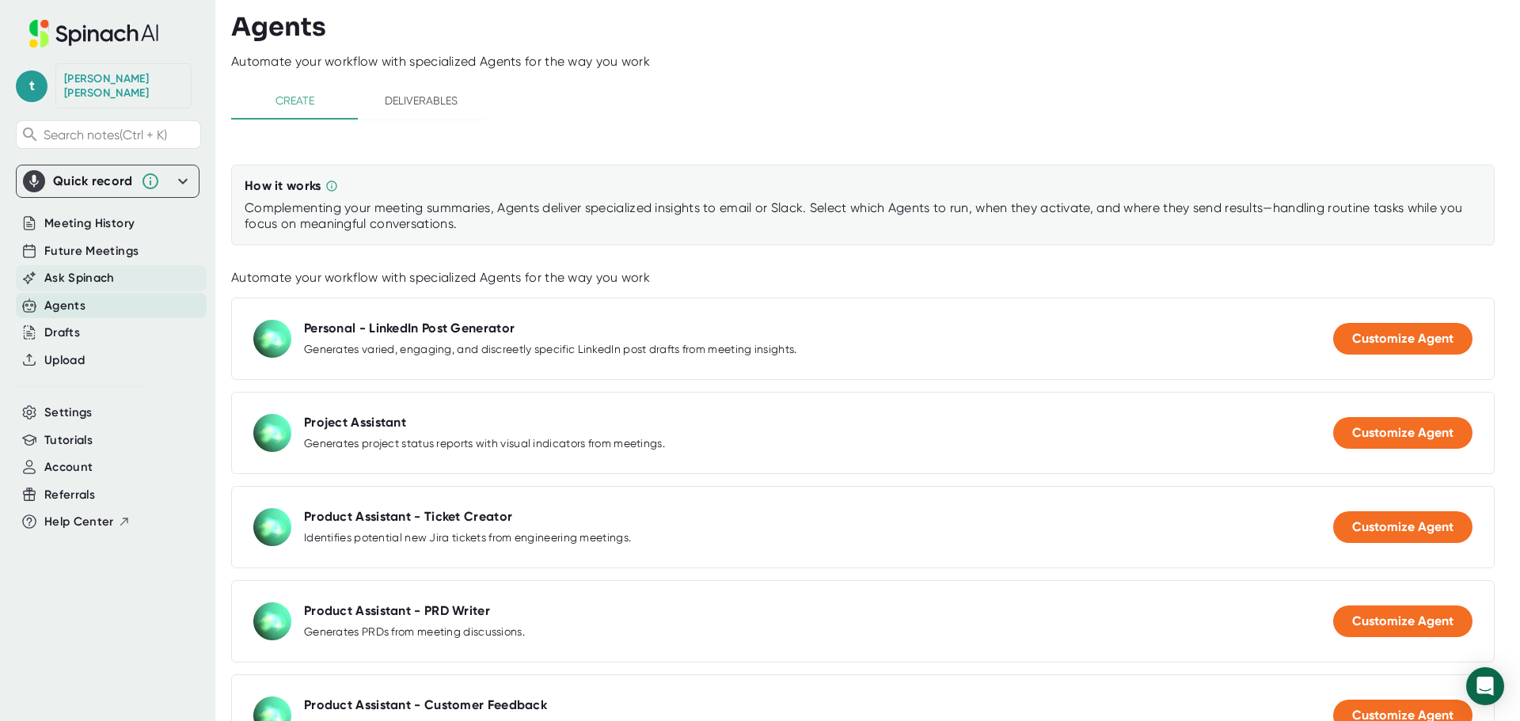
click at [110, 269] on span "Ask Spinach" at bounding box center [79, 278] width 70 height 18
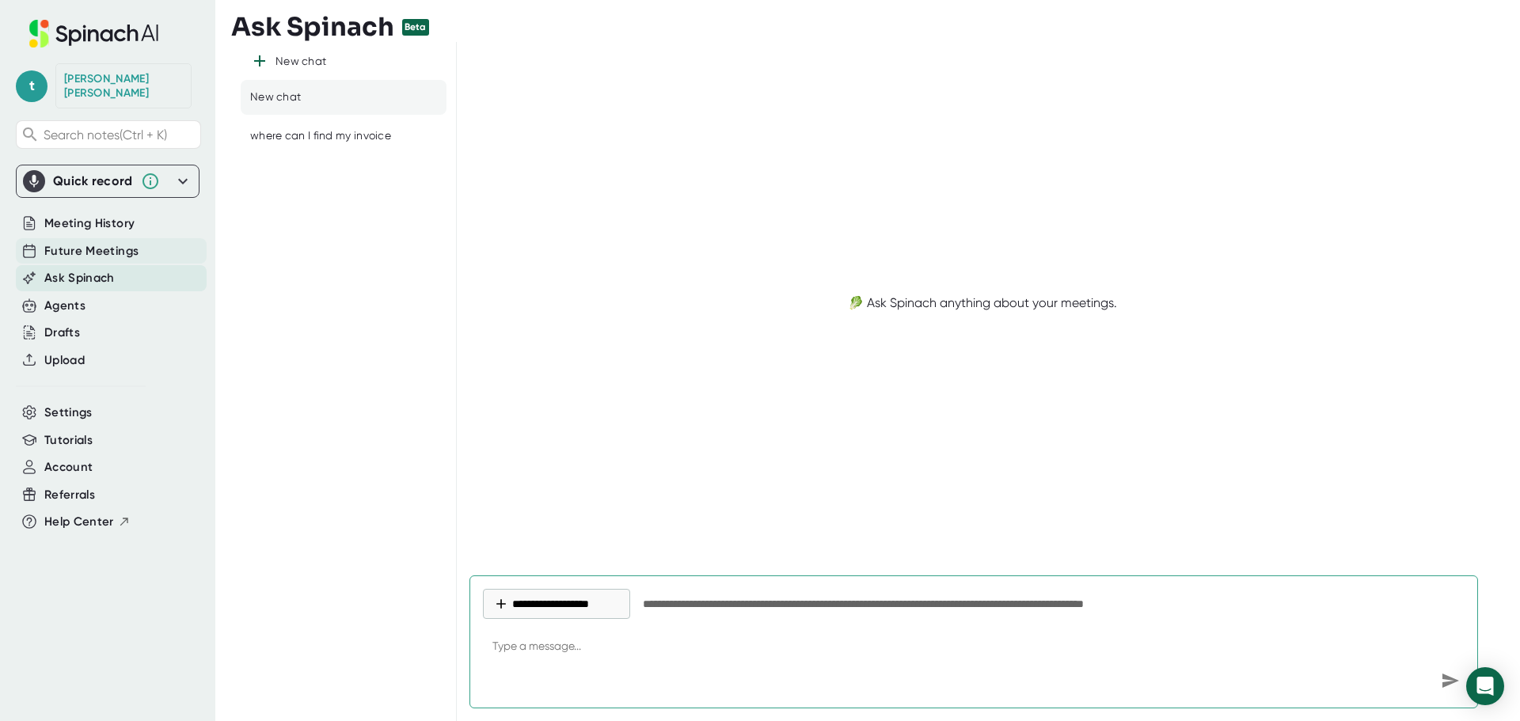
type textarea "x"
click at [127, 242] on span "Future Meetings" at bounding box center [91, 251] width 94 height 18
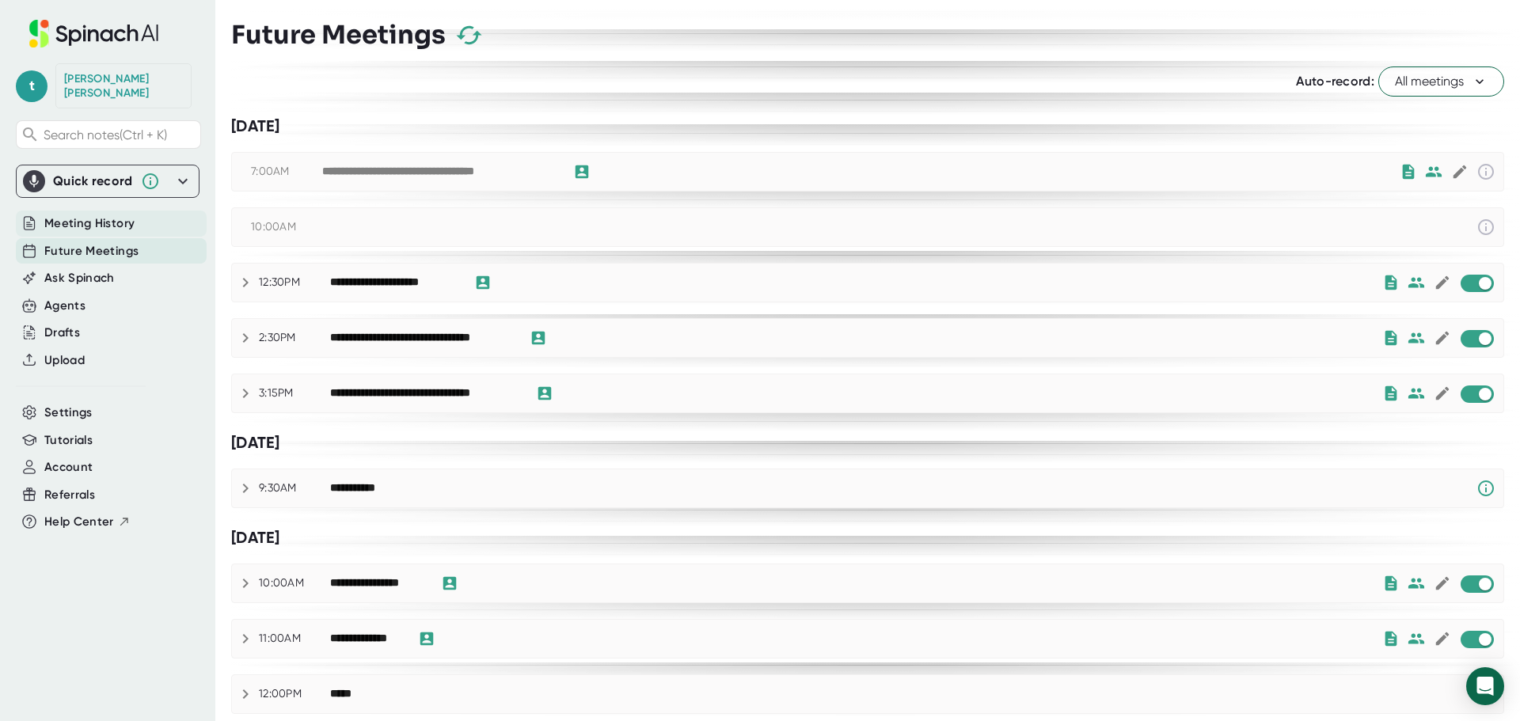
click at [128, 215] on span "Meeting History" at bounding box center [89, 224] width 90 height 18
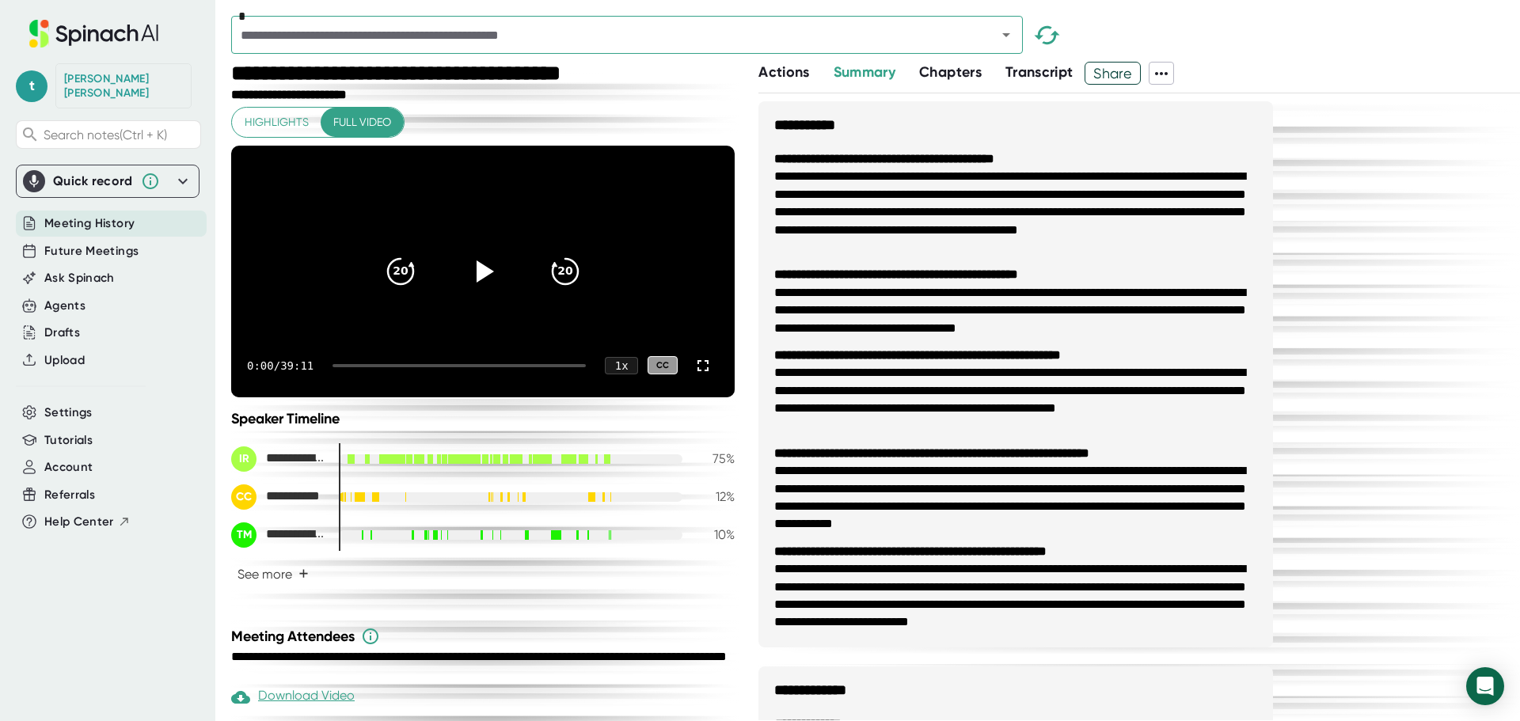
click at [1163, 75] on icon at bounding box center [1161, 73] width 19 height 19
click at [1229, 55] on div at bounding box center [760, 360] width 1520 height 721
click at [114, 82] on div "[PERSON_NAME]" at bounding box center [123, 86] width 119 height 28
click at [1159, 73] on icon at bounding box center [1161, 73] width 19 height 19
click at [1225, 52] on div at bounding box center [760, 360] width 1520 height 721
